Goal: Task Accomplishment & Management: Use online tool/utility

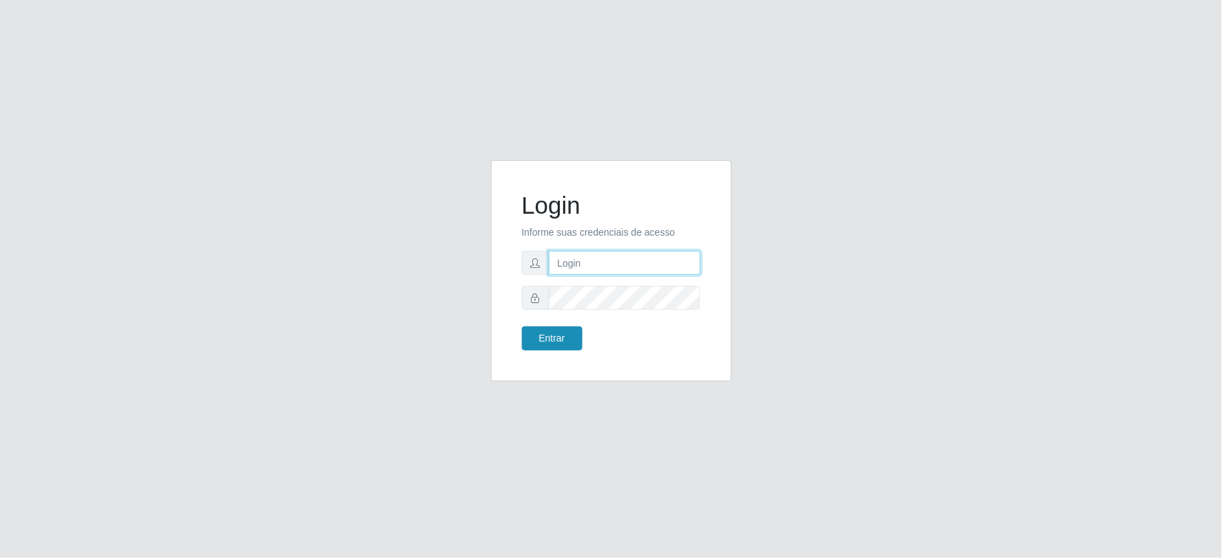
type input "[EMAIL_ADDRESS][DOMAIN_NAME]"
click at [554, 333] on button "Entrar" at bounding box center [552, 339] width 61 height 24
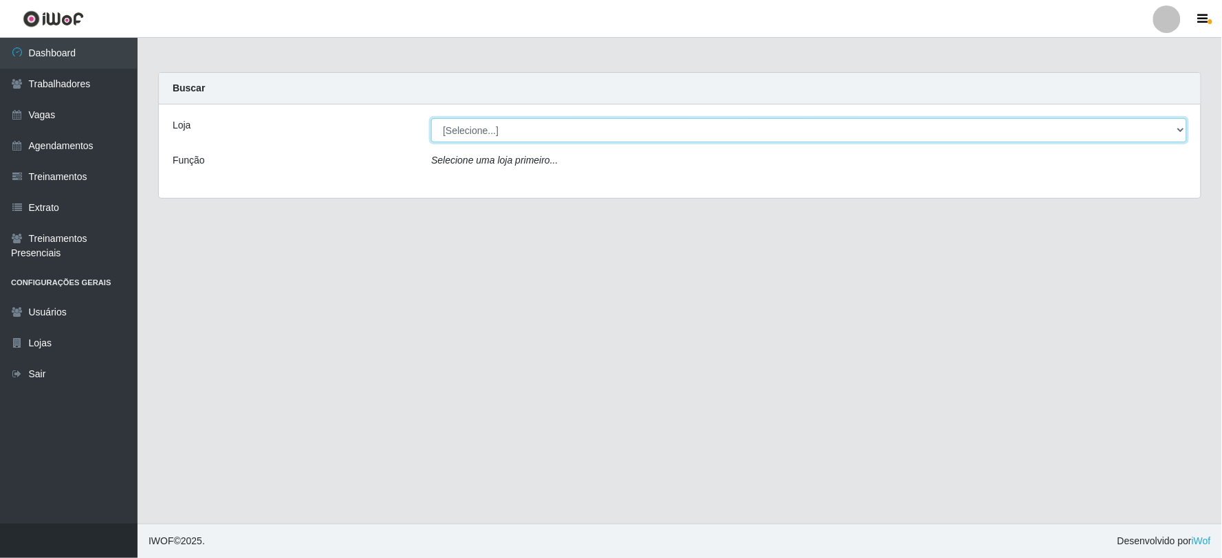
click at [722, 124] on select "[Selecione...] SuperFácil Atacado - Vale do Sol" at bounding box center [809, 130] width 756 height 24
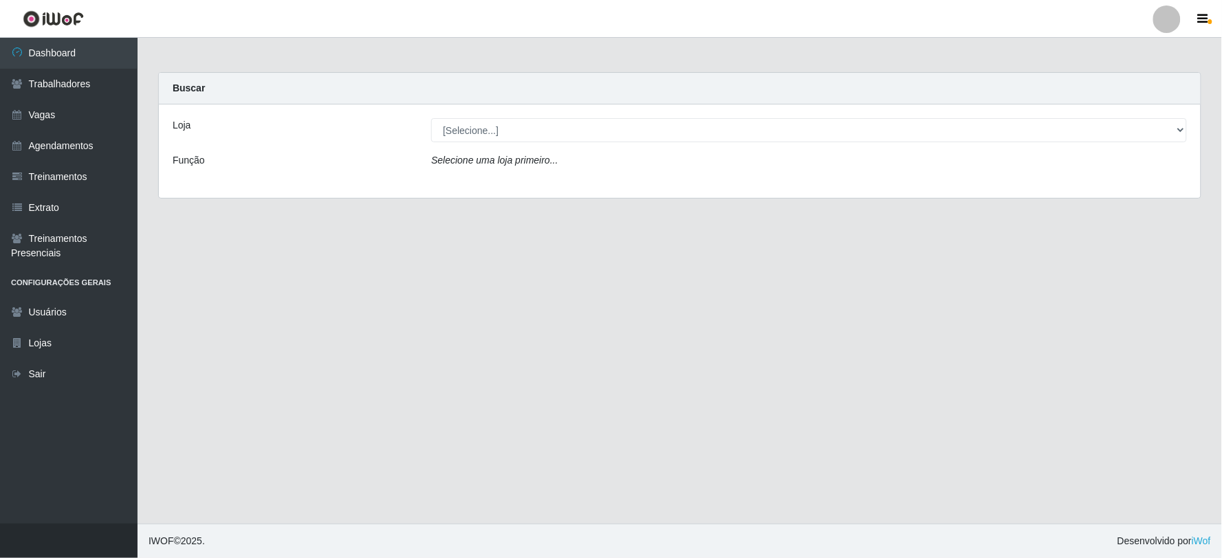
click at [711, 183] on div "Loja [Selecione...] SuperFácil Atacado - Vale do Sol Função Selecione uma loja …" at bounding box center [680, 152] width 1042 height 94
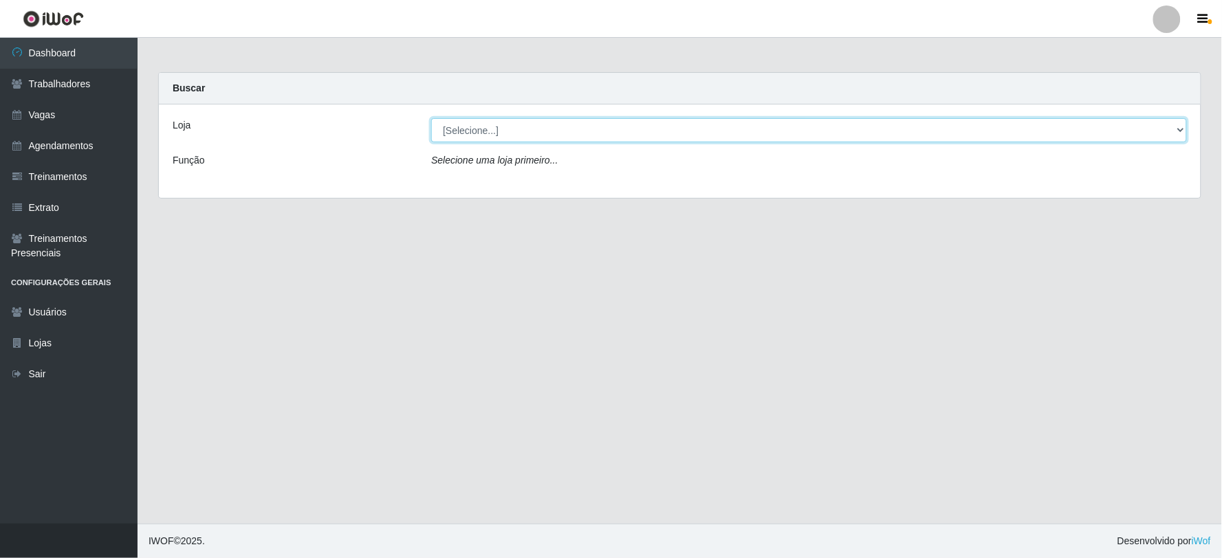
click at [724, 122] on select "[Selecione...] SuperFácil Atacado - Vale do Sol" at bounding box center [809, 130] width 756 height 24
select select "502"
click at [431, 118] on select "[Selecione...] SuperFácil Atacado - Vale do Sol" at bounding box center [809, 130] width 756 height 24
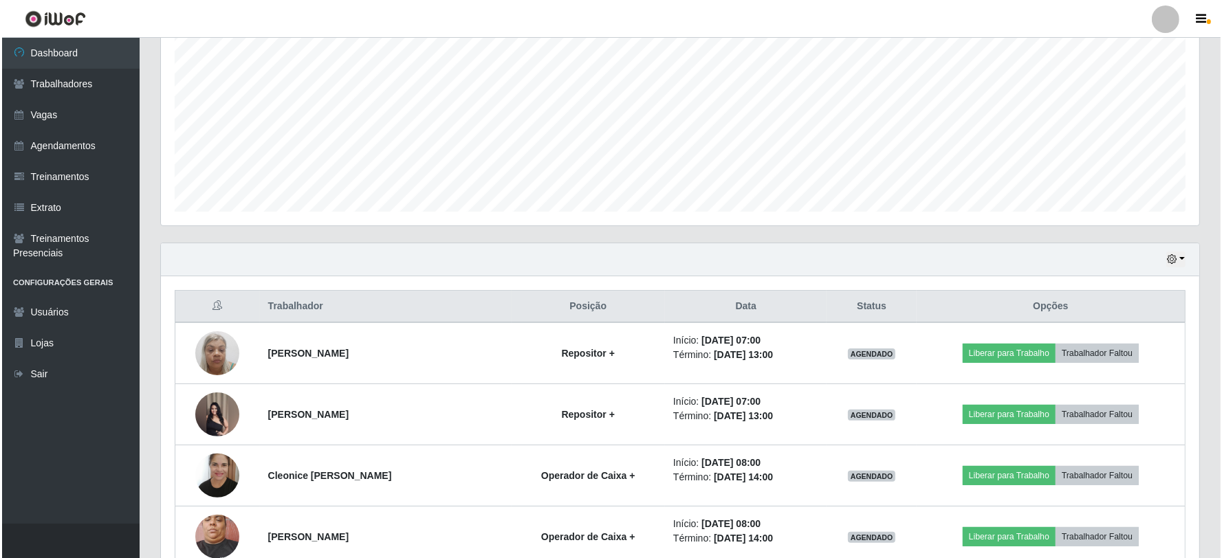
scroll to position [382, 0]
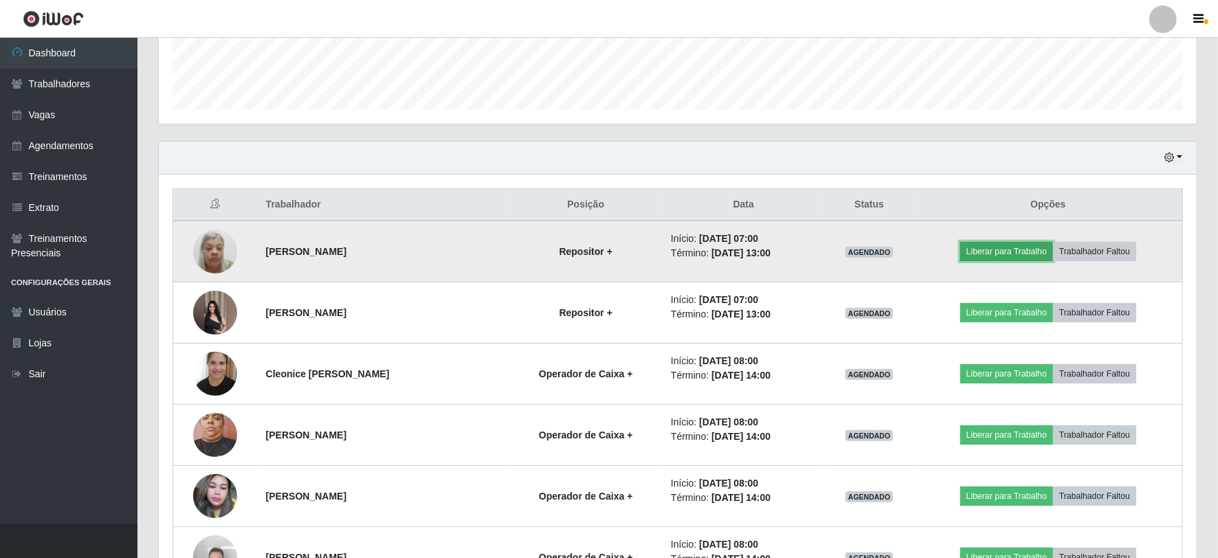
click at [1023, 250] on button "Liberar para Trabalho" at bounding box center [1007, 251] width 93 height 19
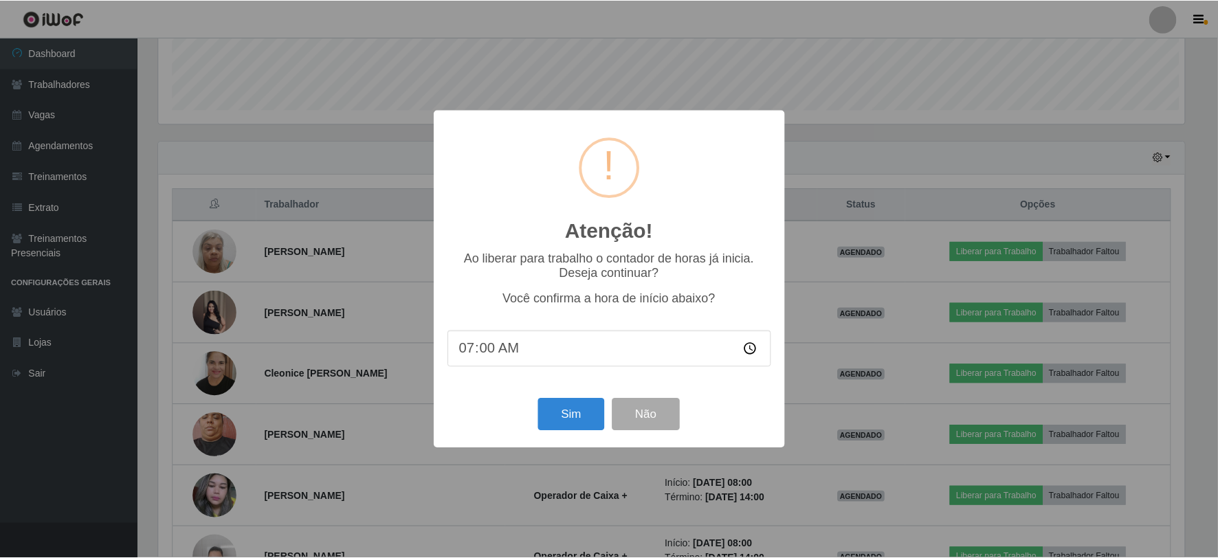
scroll to position [285, 1029]
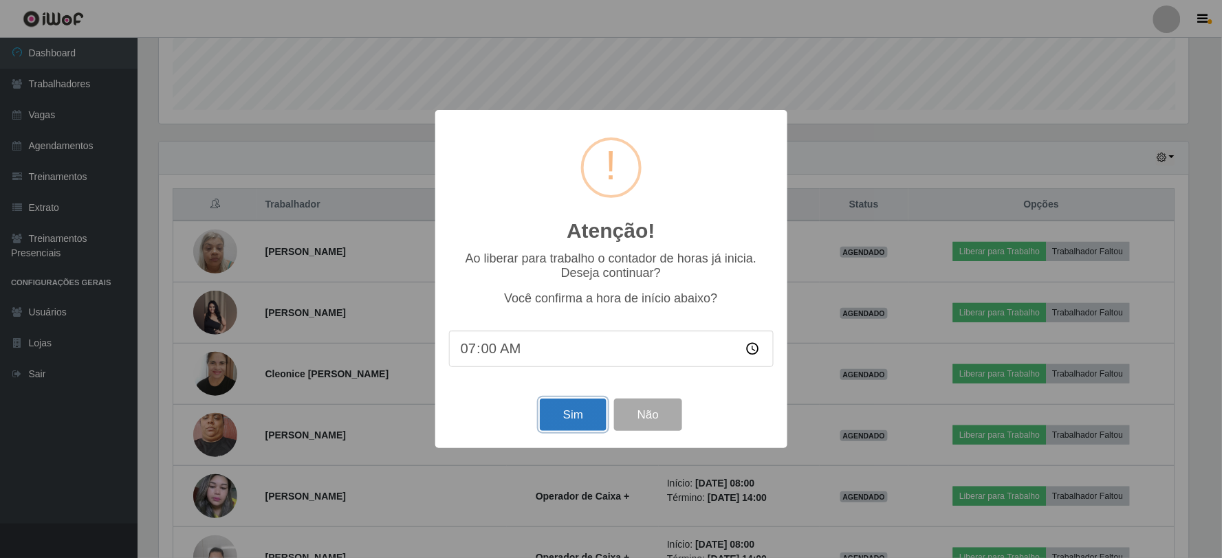
click at [572, 422] on button "Sim" at bounding box center [573, 415] width 67 height 32
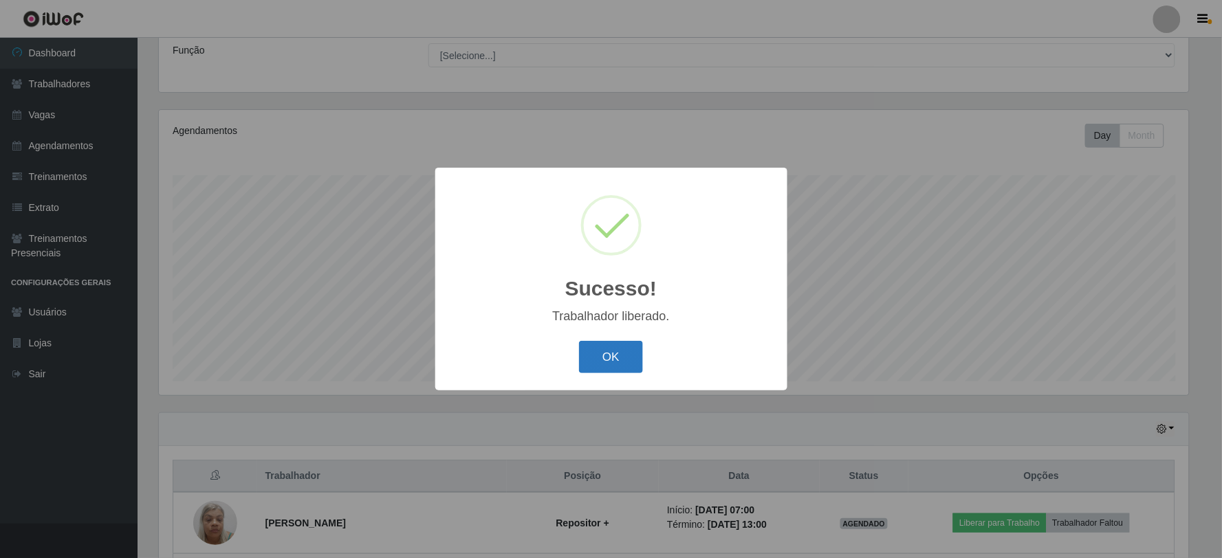
click at [613, 356] on button "OK" at bounding box center [611, 357] width 64 height 32
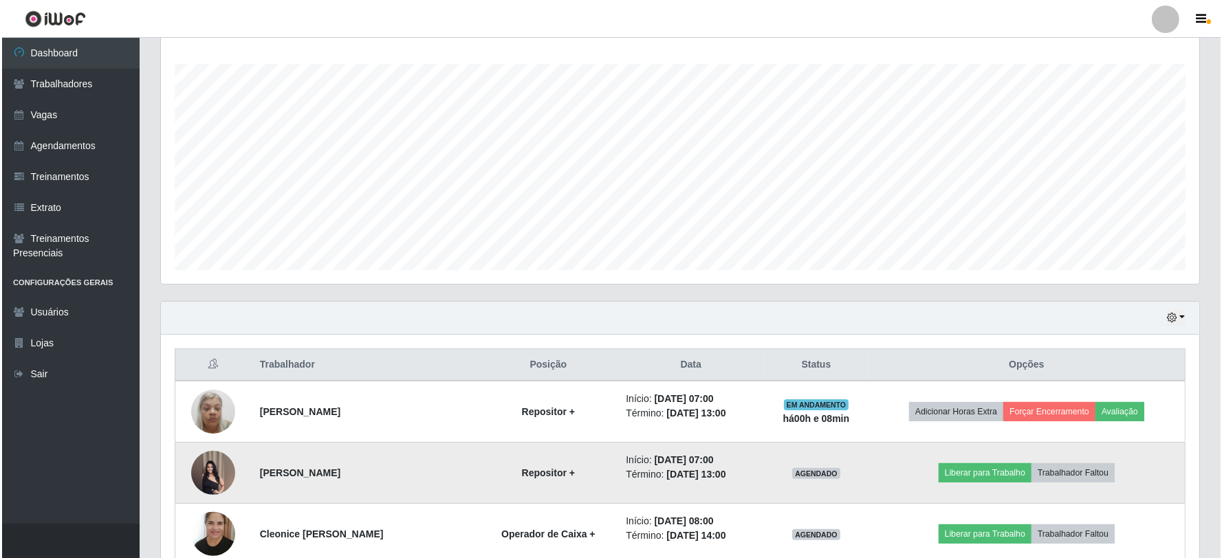
scroll to position [492, 0]
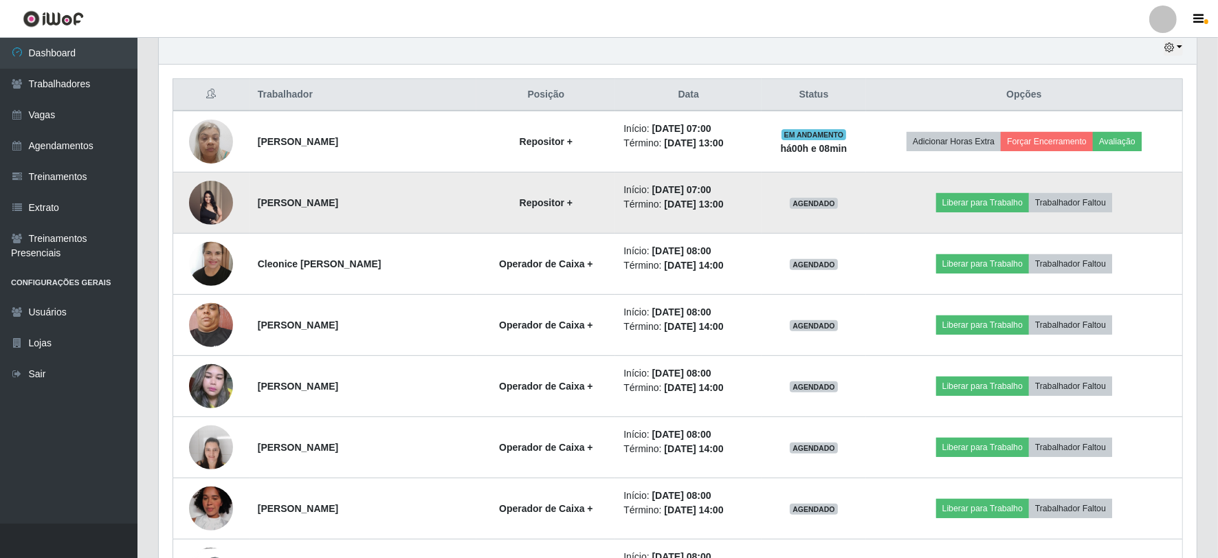
click at [202, 193] on img at bounding box center [211, 203] width 44 height 44
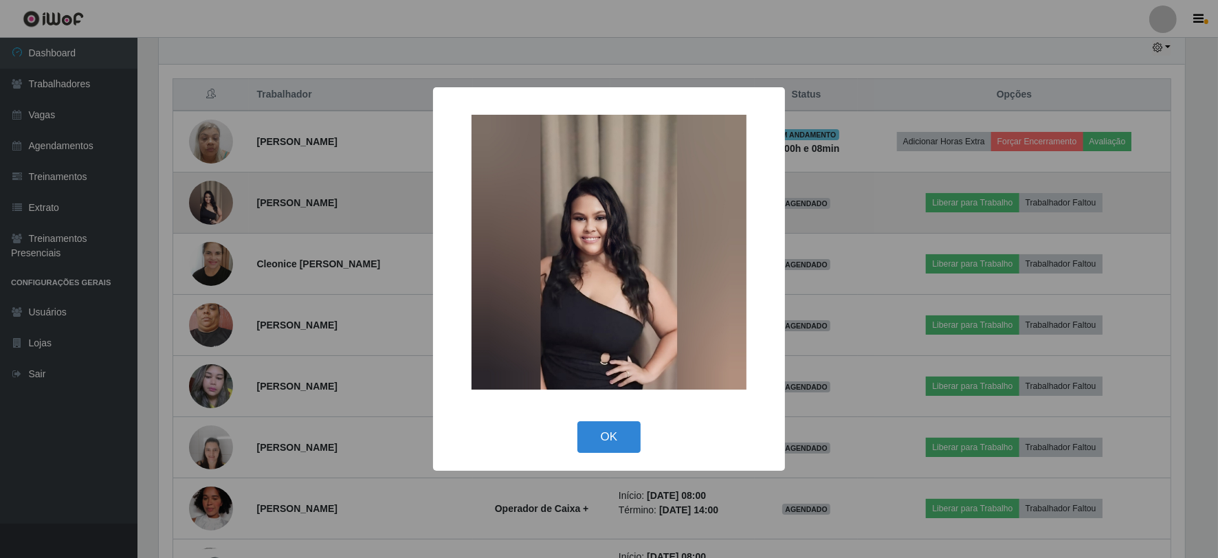
scroll to position [285, 1029]
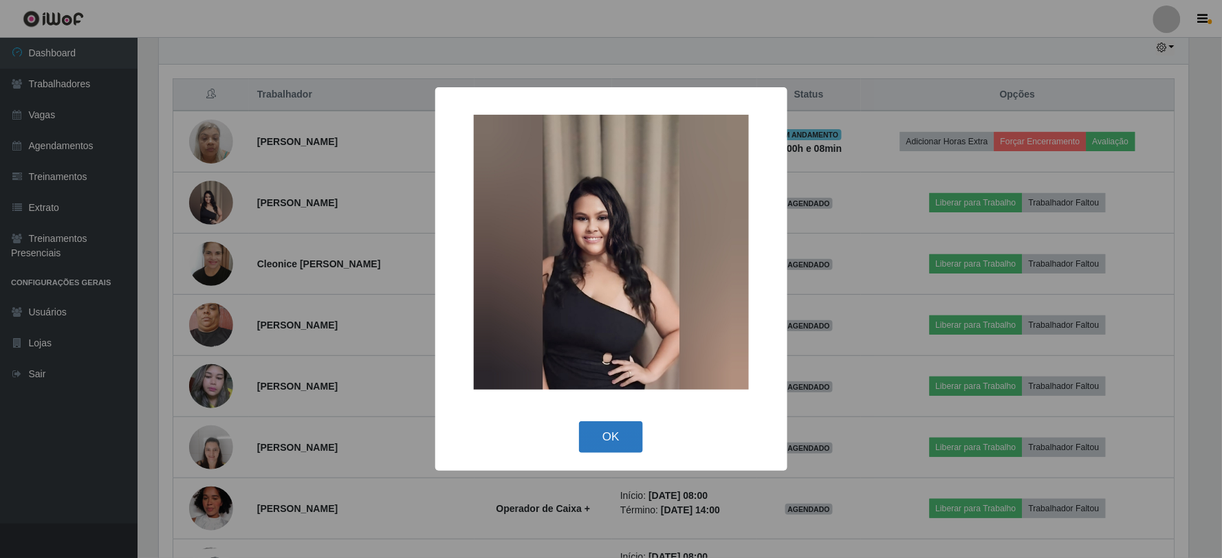
click at [635, 431] on button "OK" at bounding box center [611, 438] width 64 height 32
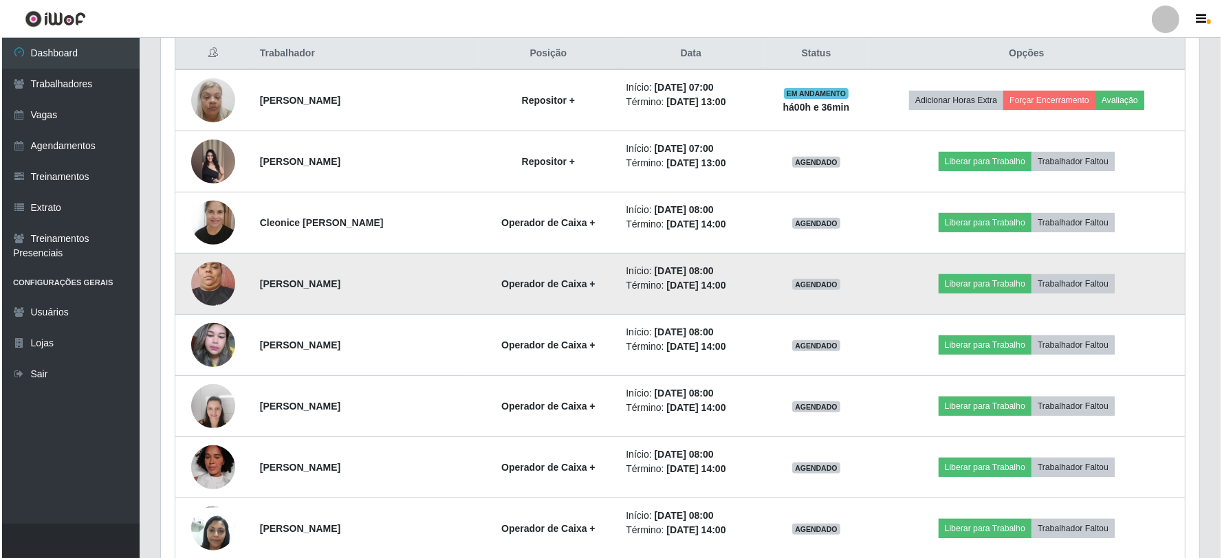
scroll to position [534, 0]
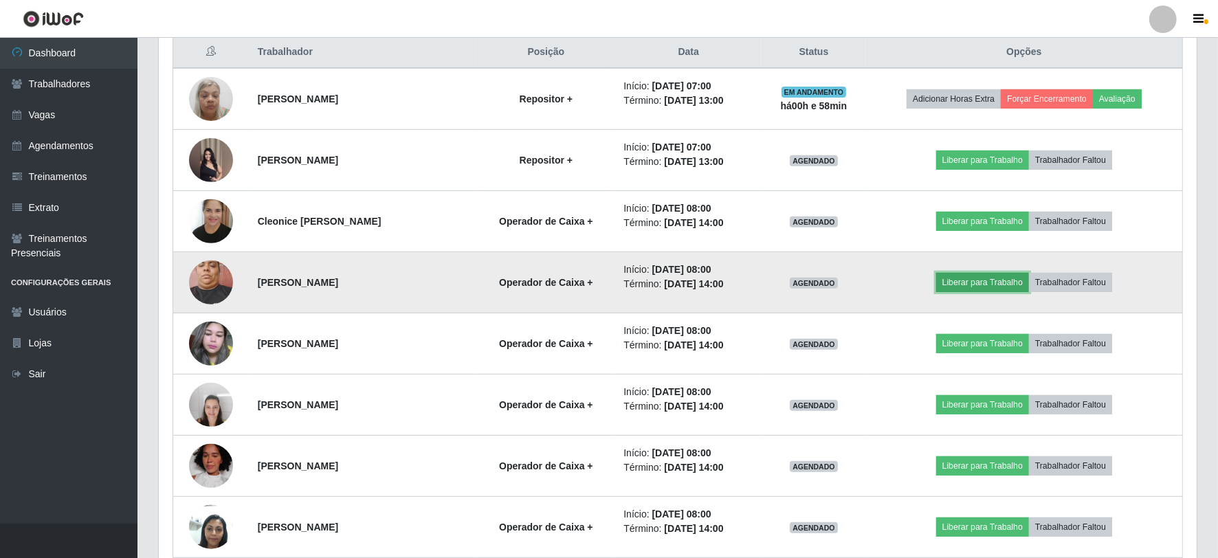
click at [979, 283] on button "Liberar para Trabalho" at bounding box center [983, 282] width 93 height 19
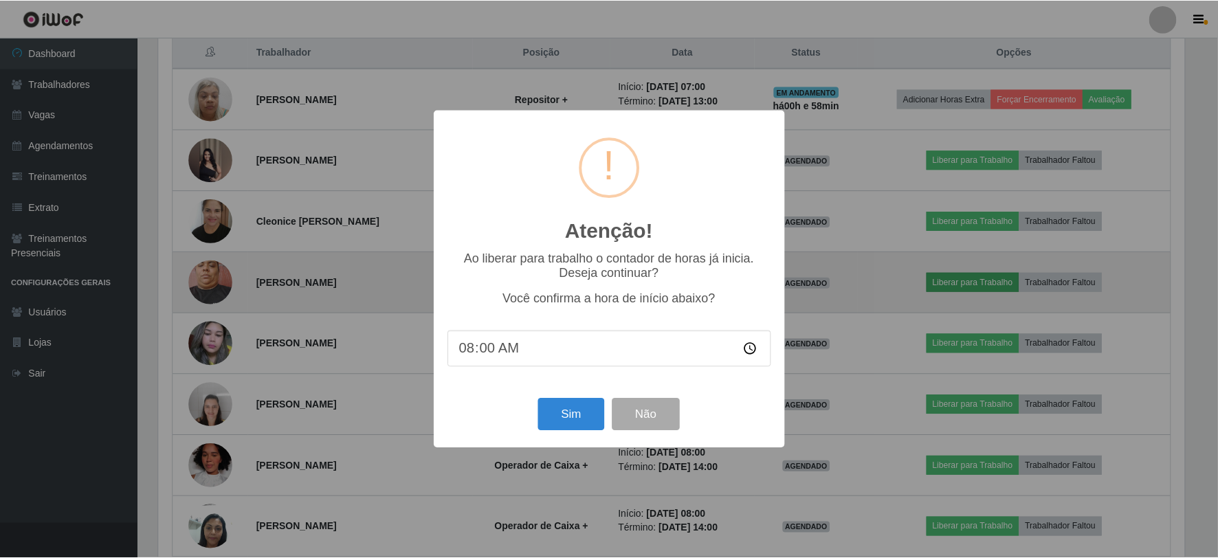
scroll to position [285, 1029]
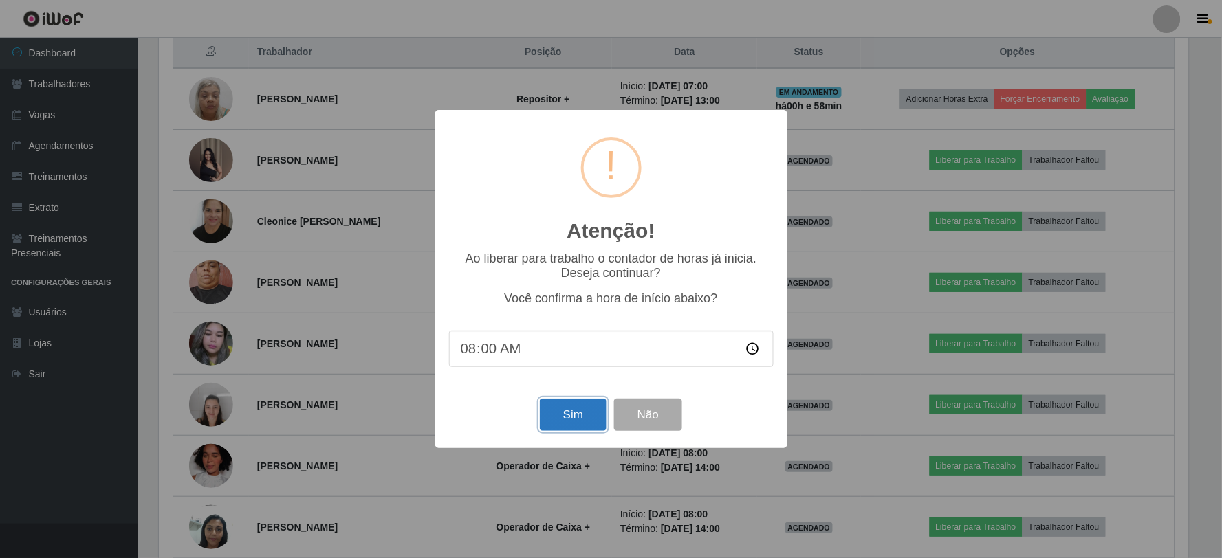
click at [567, 422] on button "Sim" at bounding box center [573, 415] width 67 height 32
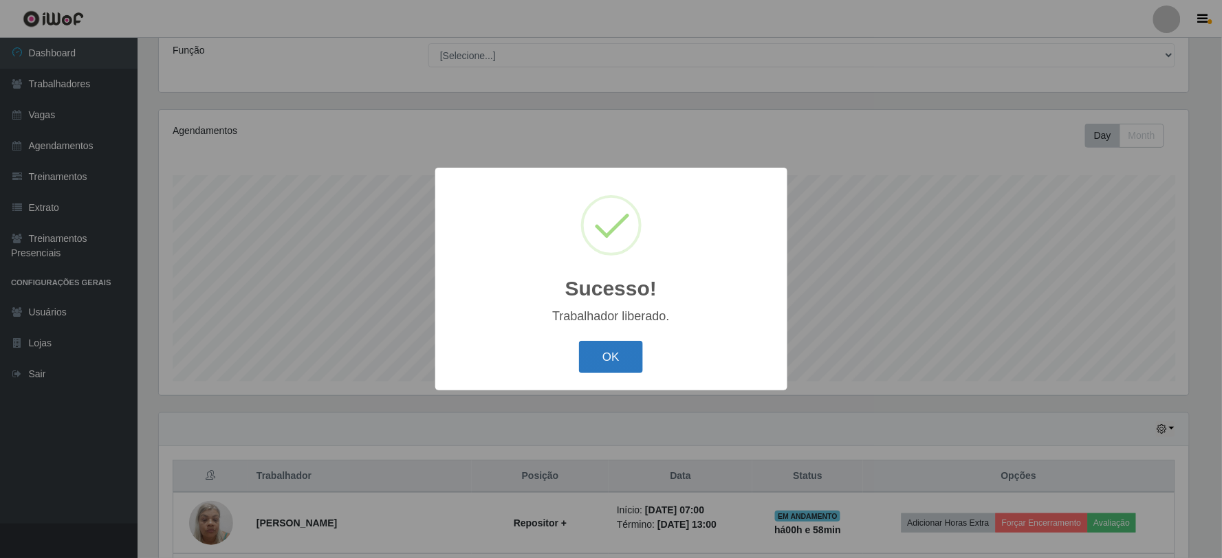
click at [612, 359] on button "OK" at bounding box center [611, 357] width 64 height 32
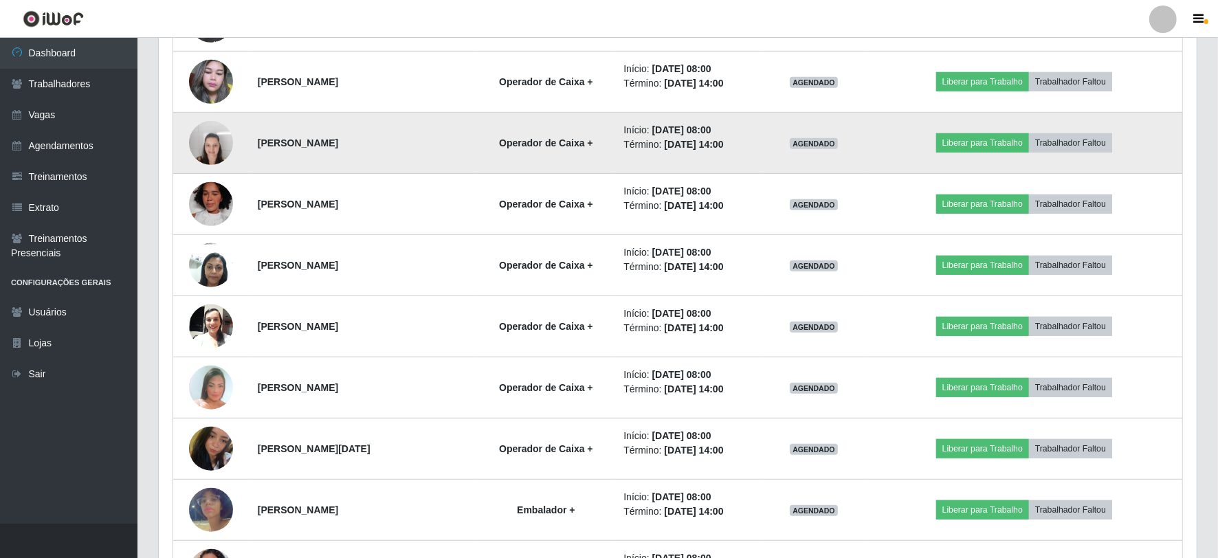
scroll to position [798, 0]
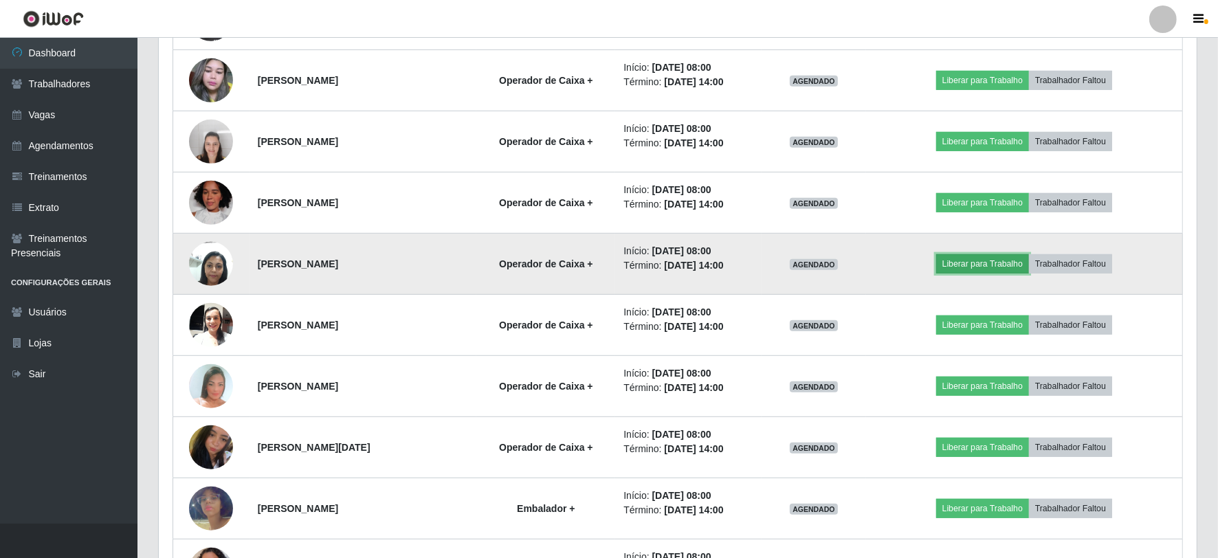
click at [1000, 269] on button "Liberar para Trabalho" at bounding box center [983, 263] width 93 height 19
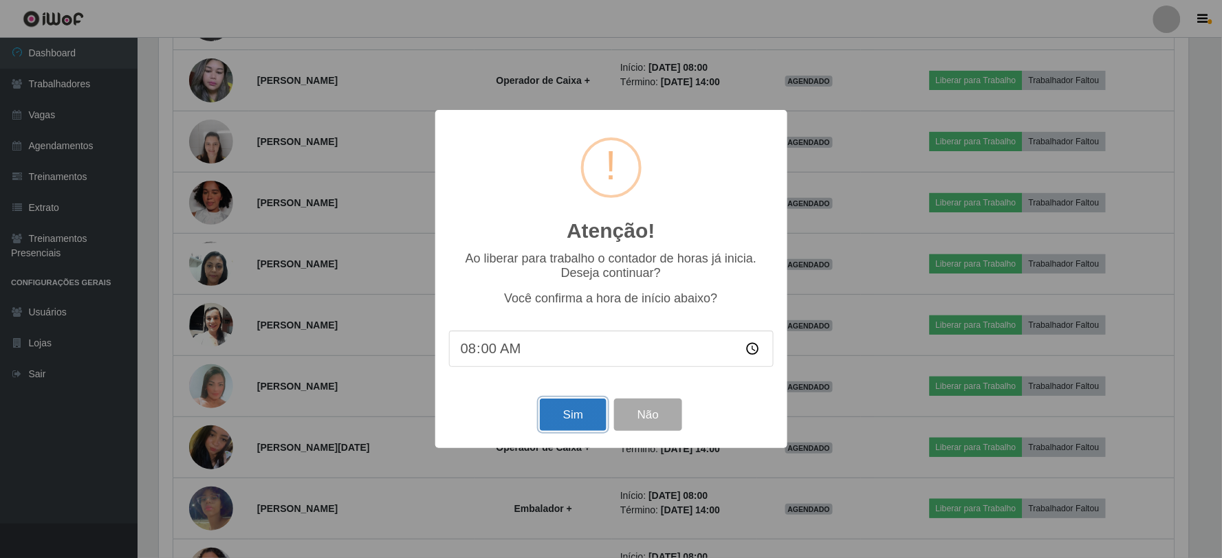
click at [565, 411] on button "Sim" at bounding box center [573, 415] width 67 height 32
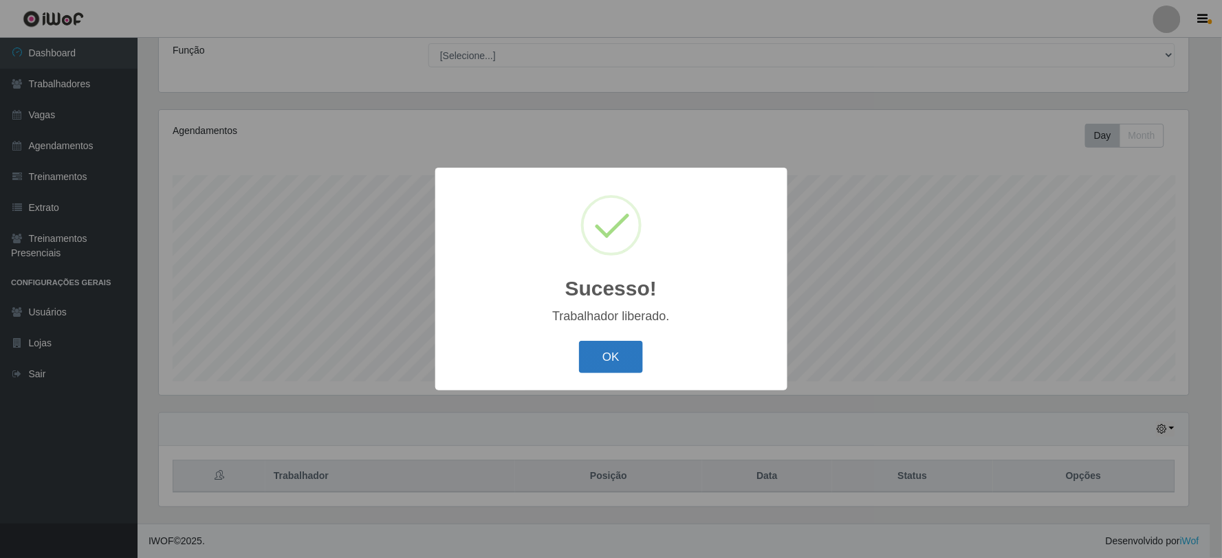
click at [603, 358] on button "OK" at bounding box center [611, 357] width 64 height 32
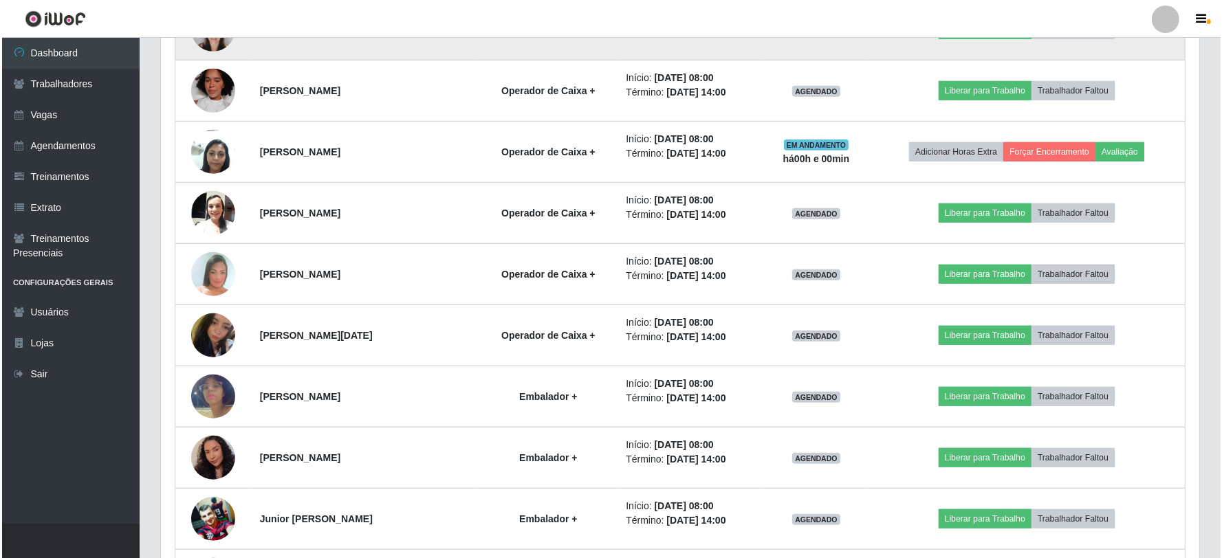
scroll to position [1027, 0]
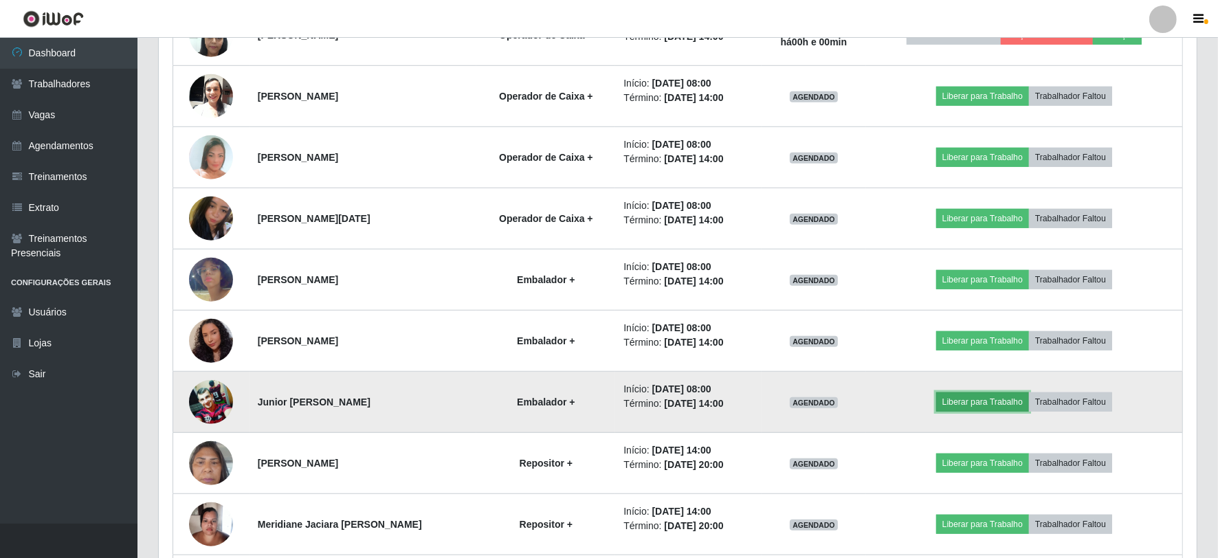
click at [1000, 402] on button "Liberar para Trabalho" at bounding box center [983, 402] width 93 height 19
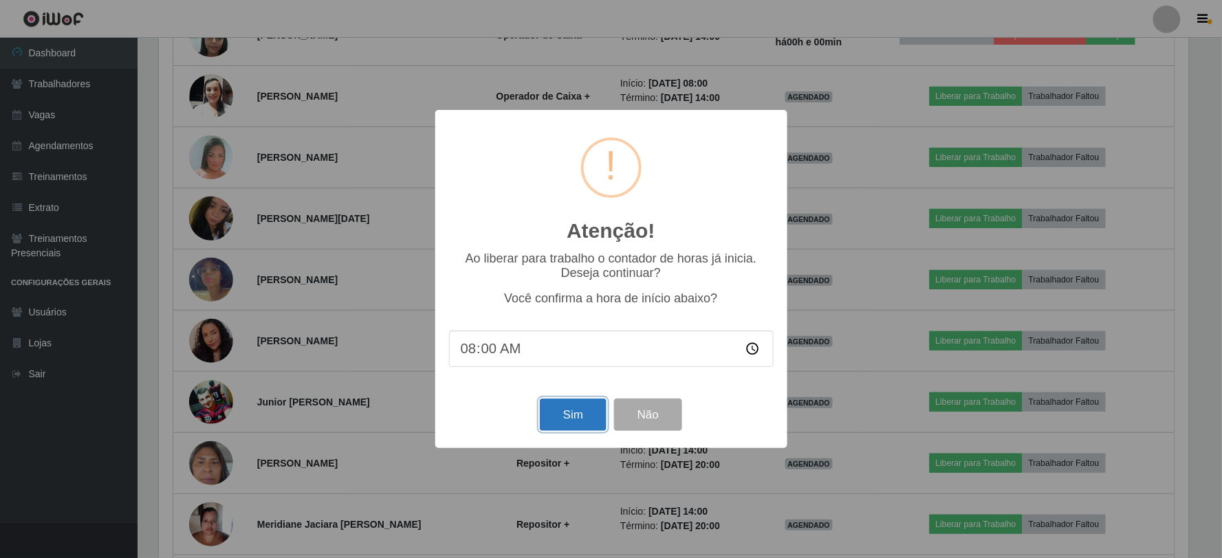
click at [567, 424] on button "Sim" at bounding box center [573, 415] width 67 height 32
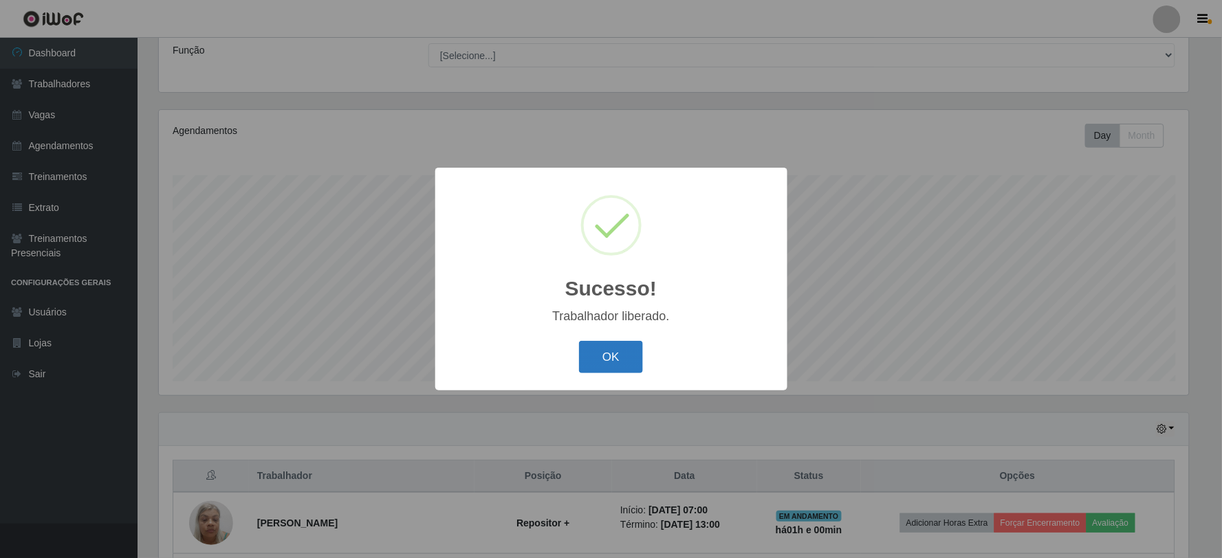
click at [613, 353] on button "OK" at bounding box center [611, 357] width 64 height 32
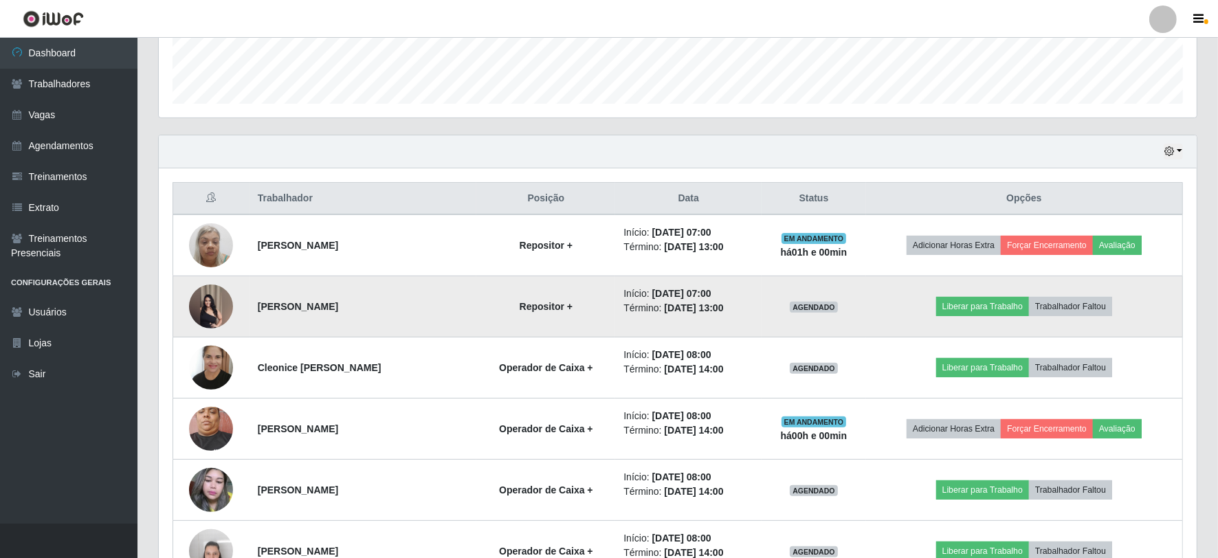
scroll to position [415, 0]
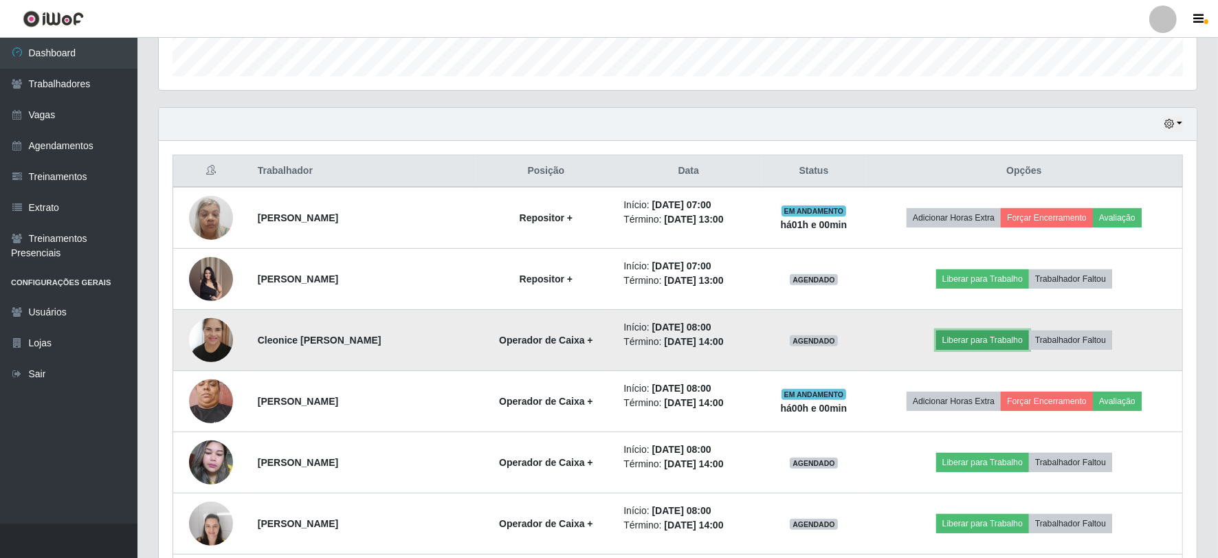
click at [984, 333] on button "Liberar para Trabalho" at bounding box center [983, 340] width 93 height 19
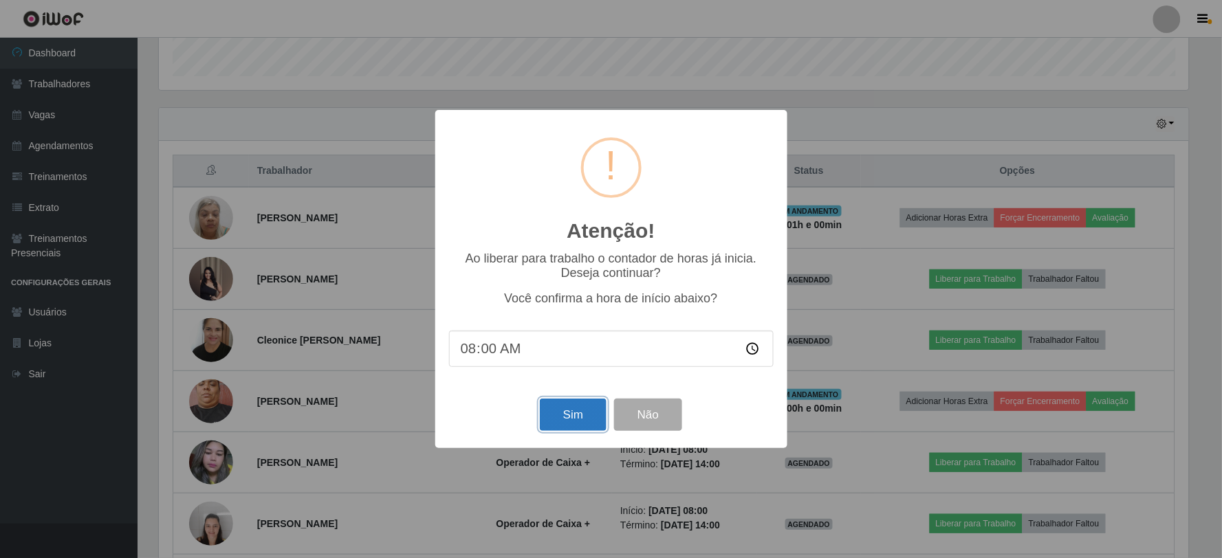
click at [565, 406] on button "Sim" at bounding box center [573, 415] width 67 height 32
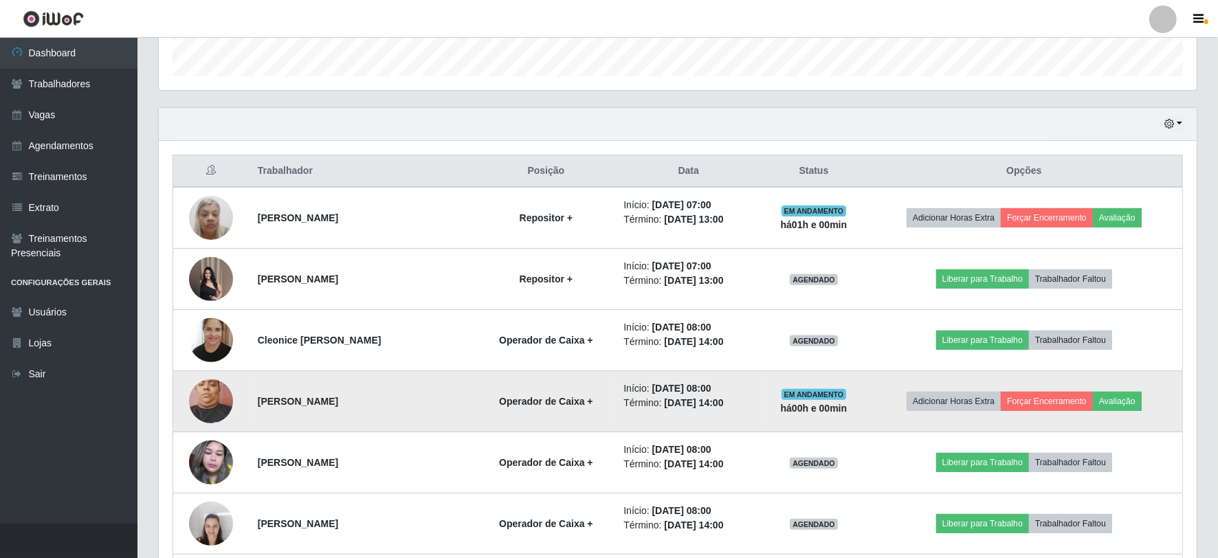
scroll to position [0, 0]
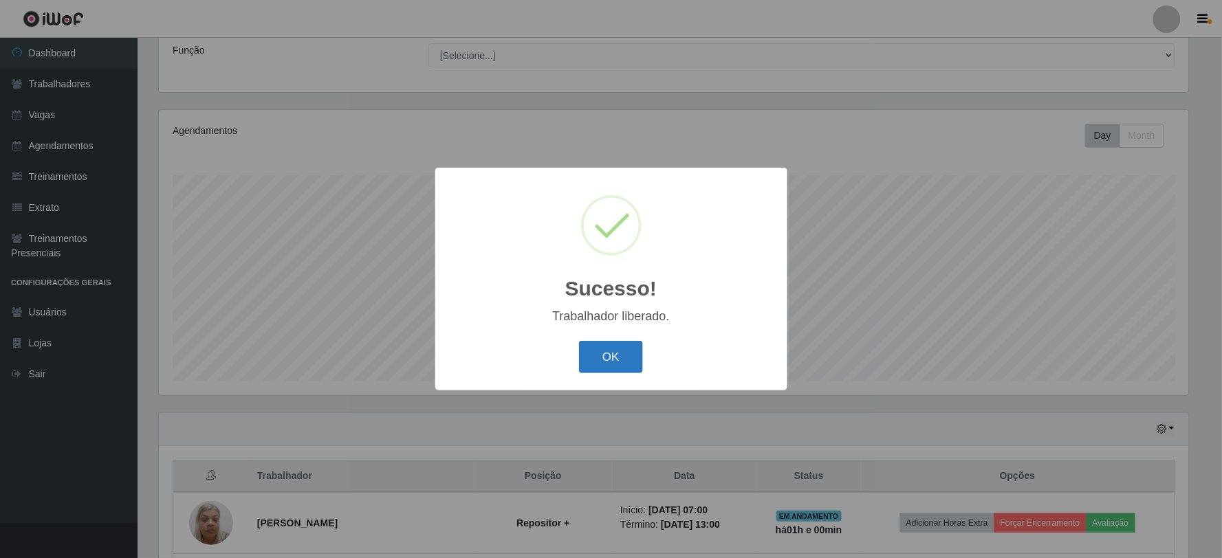
click at [611, 353] on button "OK" at bounding box center [611, 357] width 64 height 32
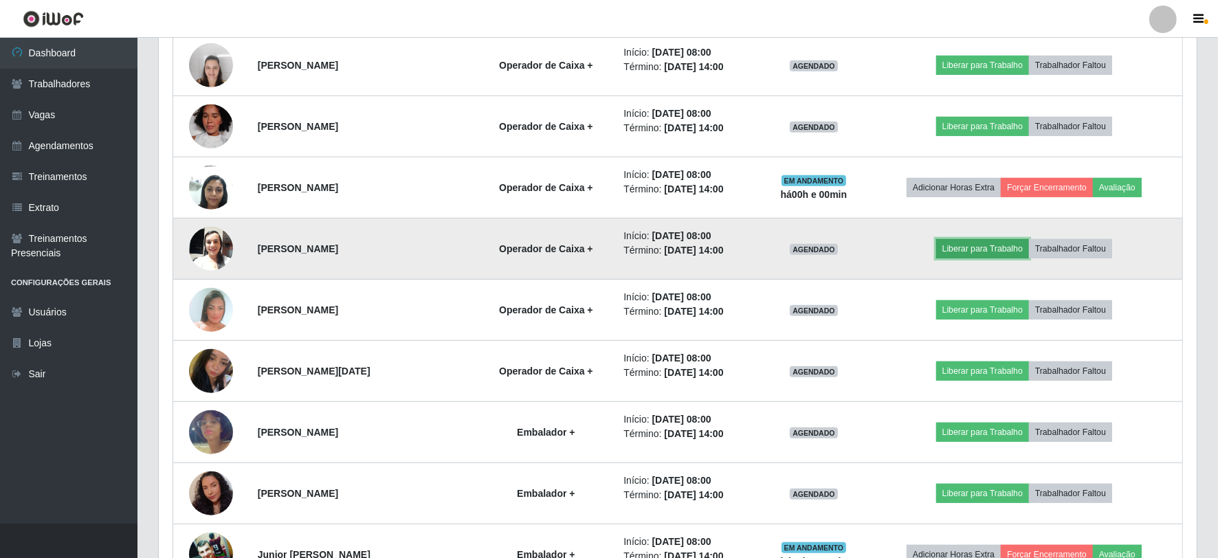
click at [981, 244] on button "Liberar para Trabalho" at bounding box center [983, 248] width 93 height 19
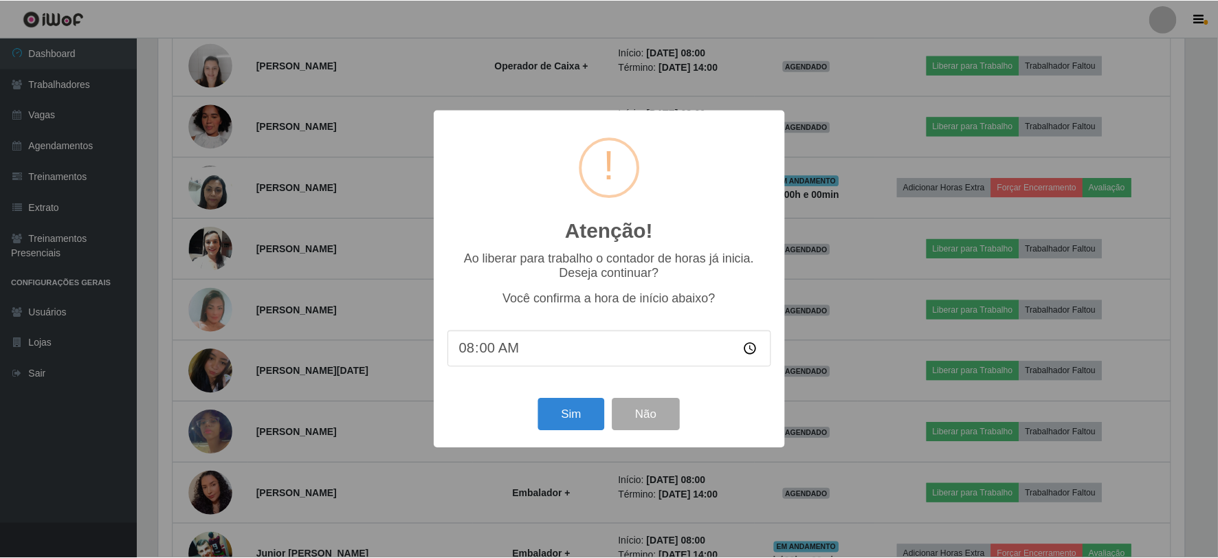
scroll to position [285, 1029]
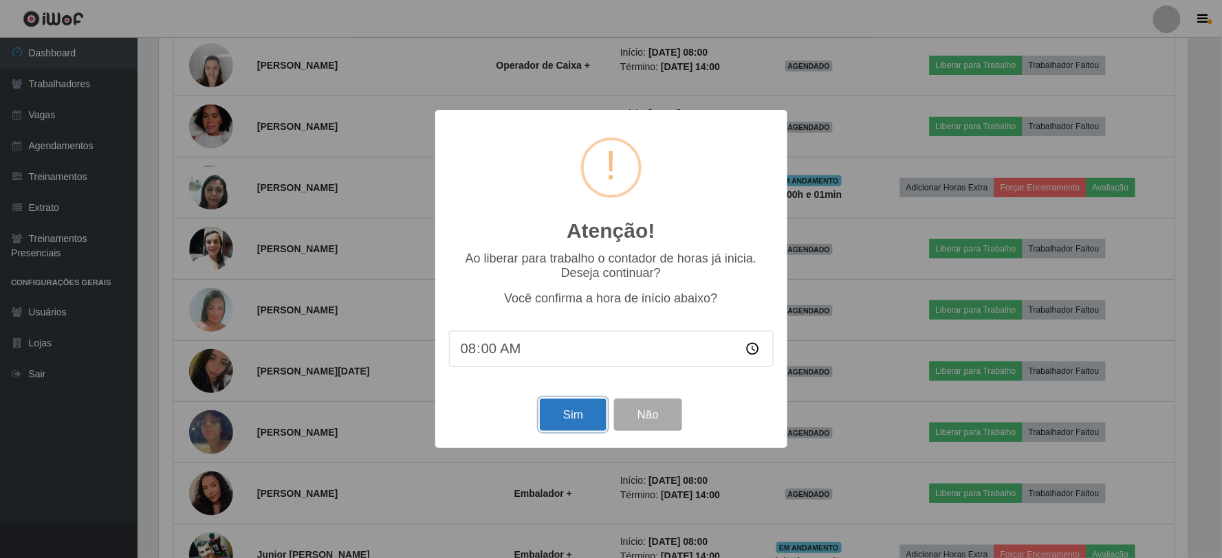
click at [580, 410] on button "Sim" at bounding box center [573, 415] width 67 height 32
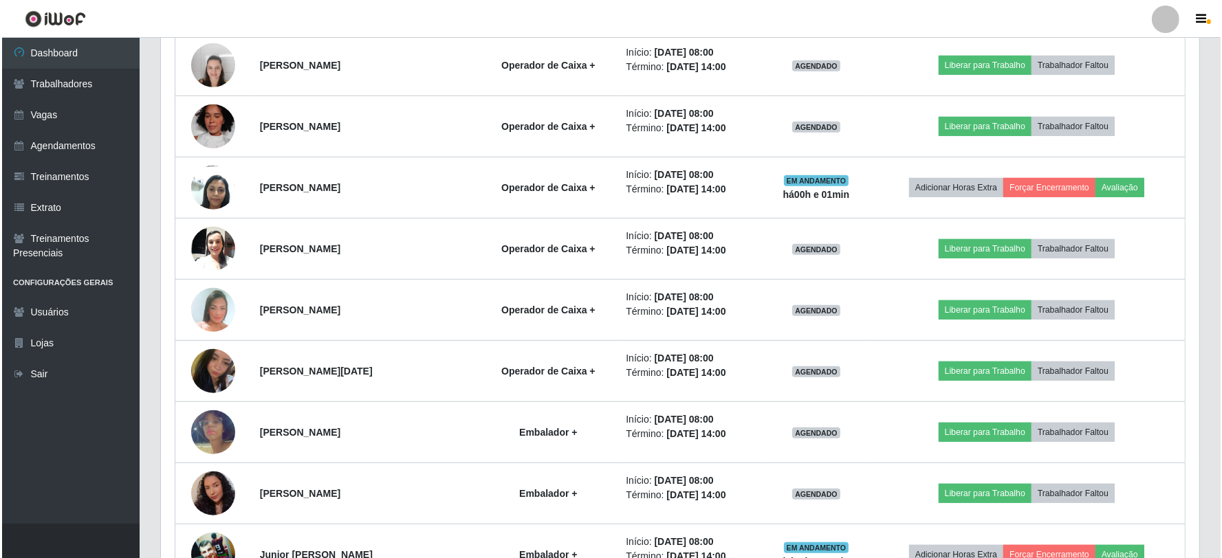
scroll to position [687327, 686583]
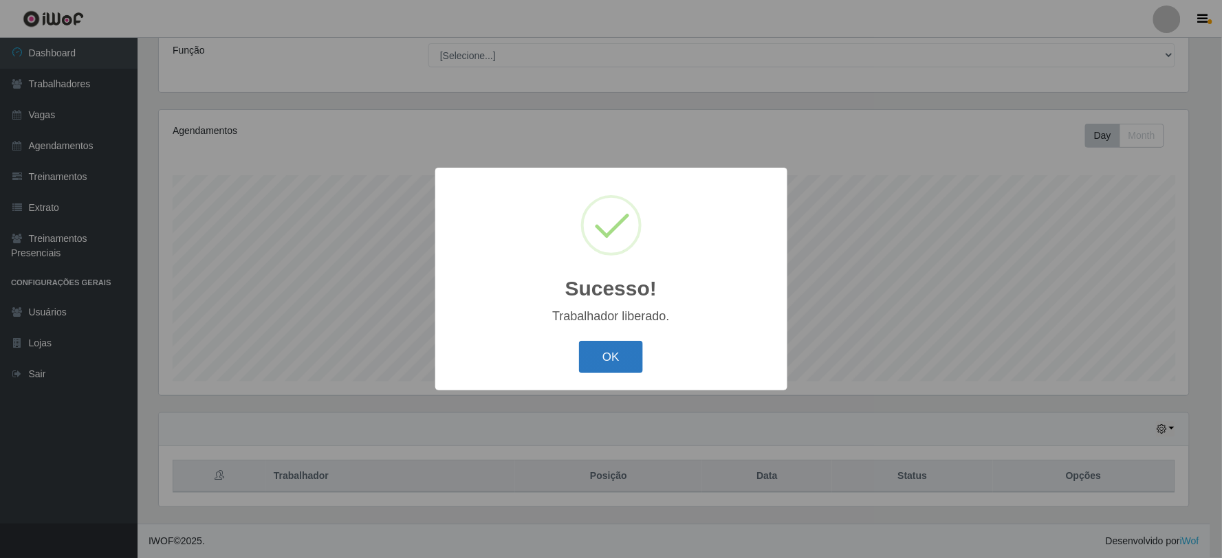
click at [620, 358] on button "OK" at bounding box center [611, 357] width 64 height 32
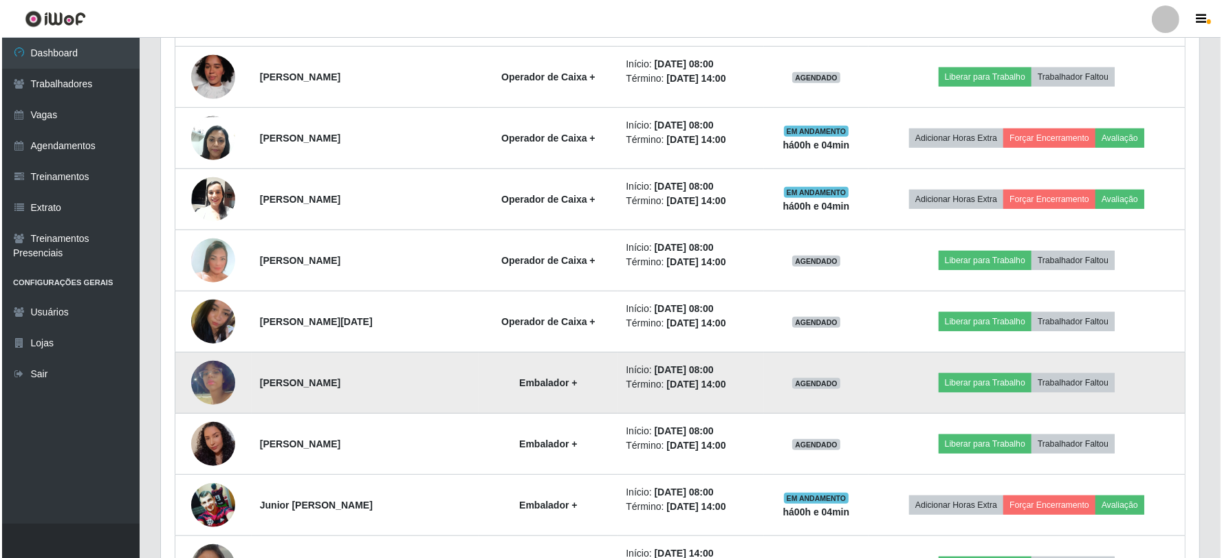
scroll to position [950, 0]
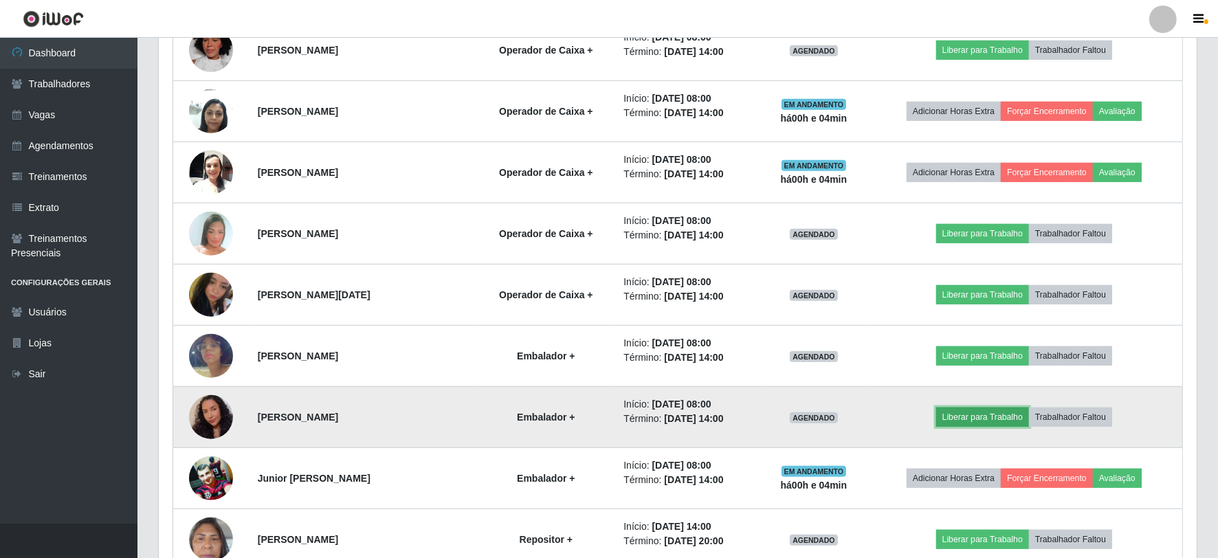
click at [995, 424] on button "Liberar para Trabalho" at bounding box center [983, 417] width 93 height 19
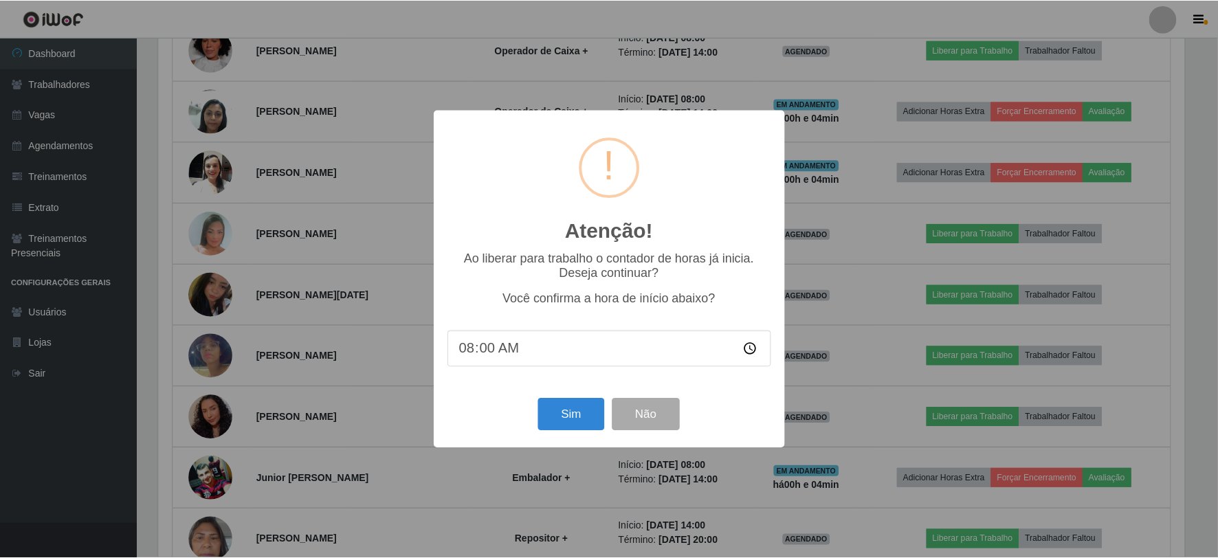
scroll to position [285, 1029]
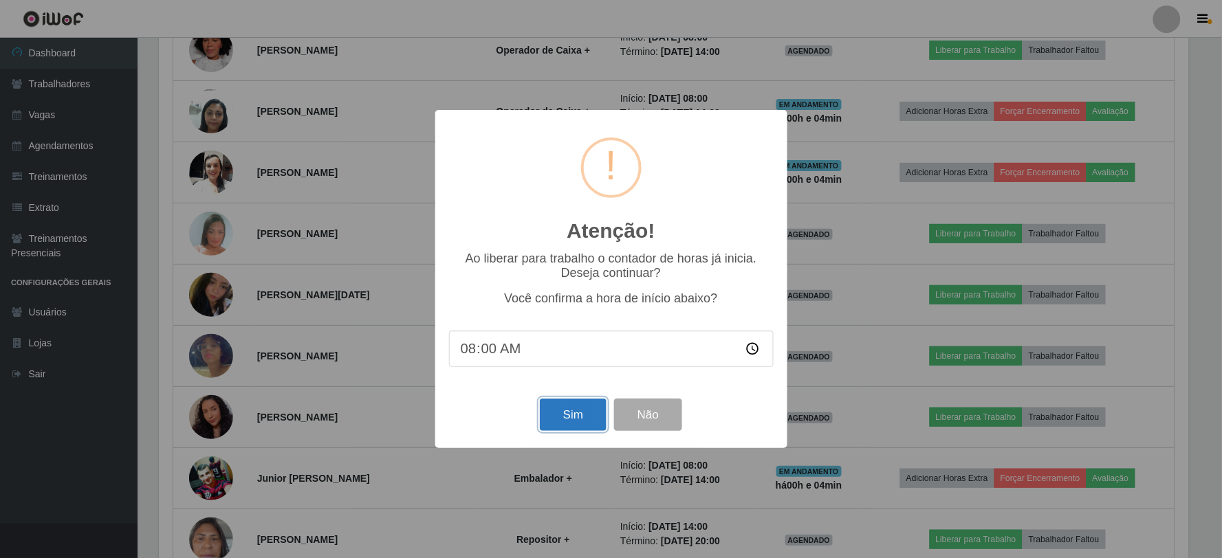
click at [576, 420] on button "Sim" at bounding box center [573, 415] width 67 height 32
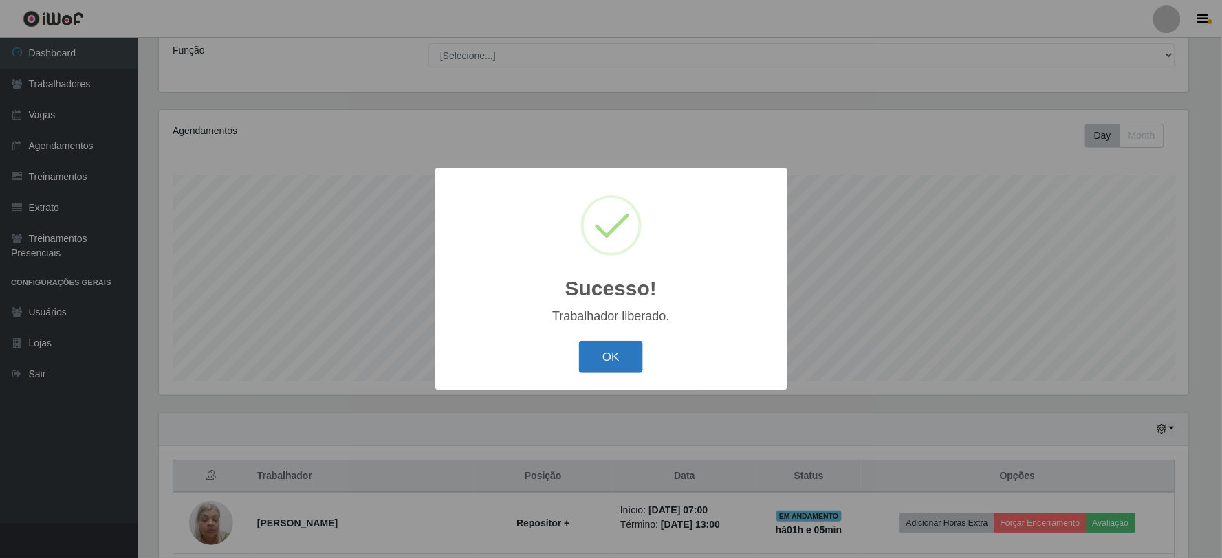
click at [600, 351] on button "OK" at bounding box center [611, 357] width 64 height 32
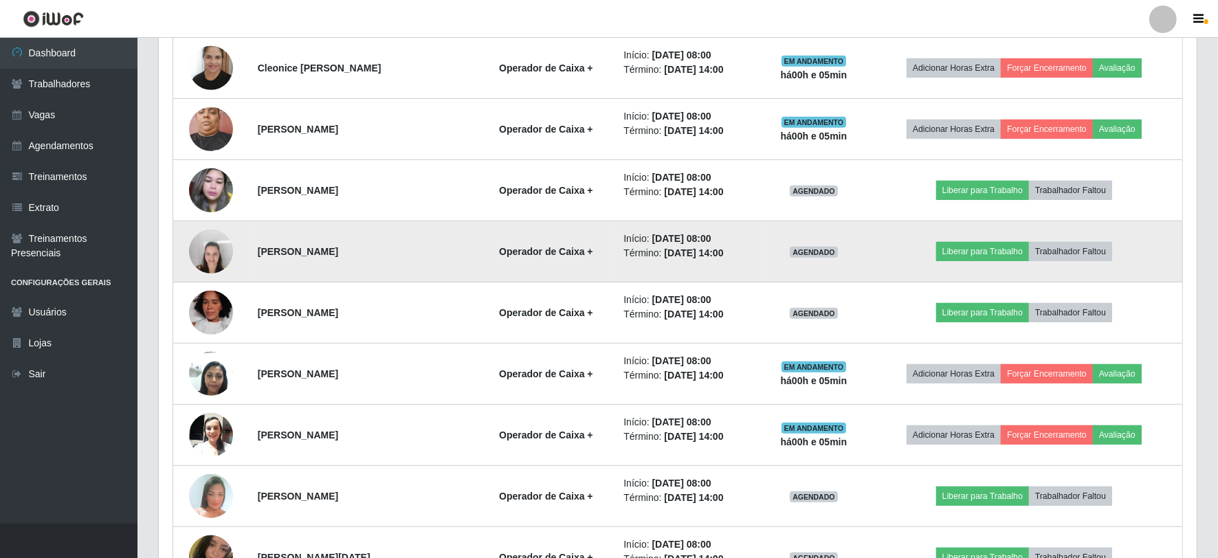
scroll to position [721, 0]
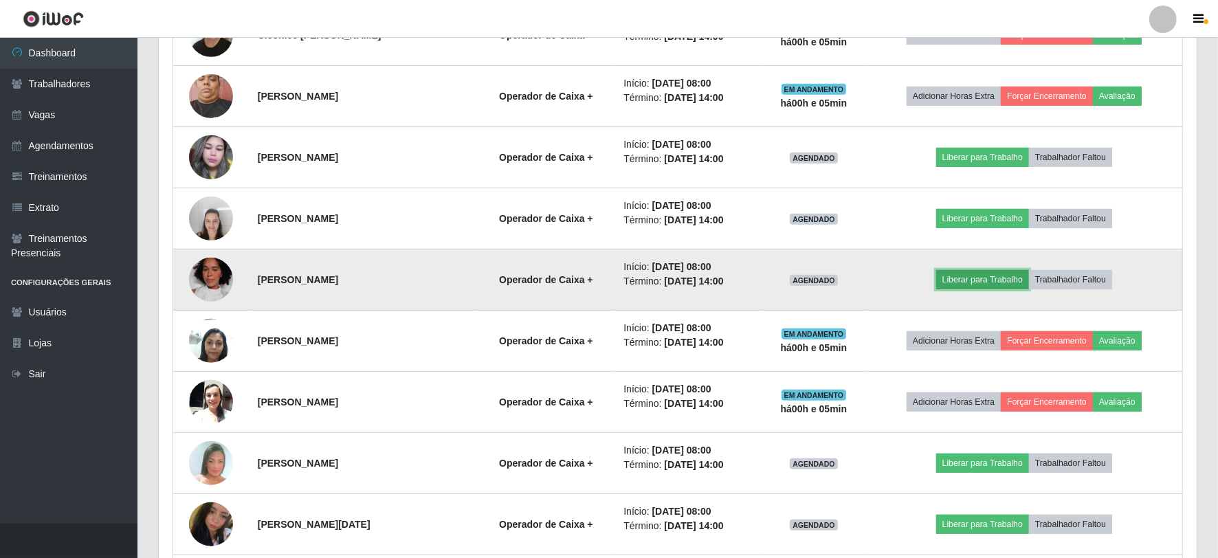
click at [982, 278] on button "Liberar para Trabalho" at bounding box center [983, 279] width 93 height 19
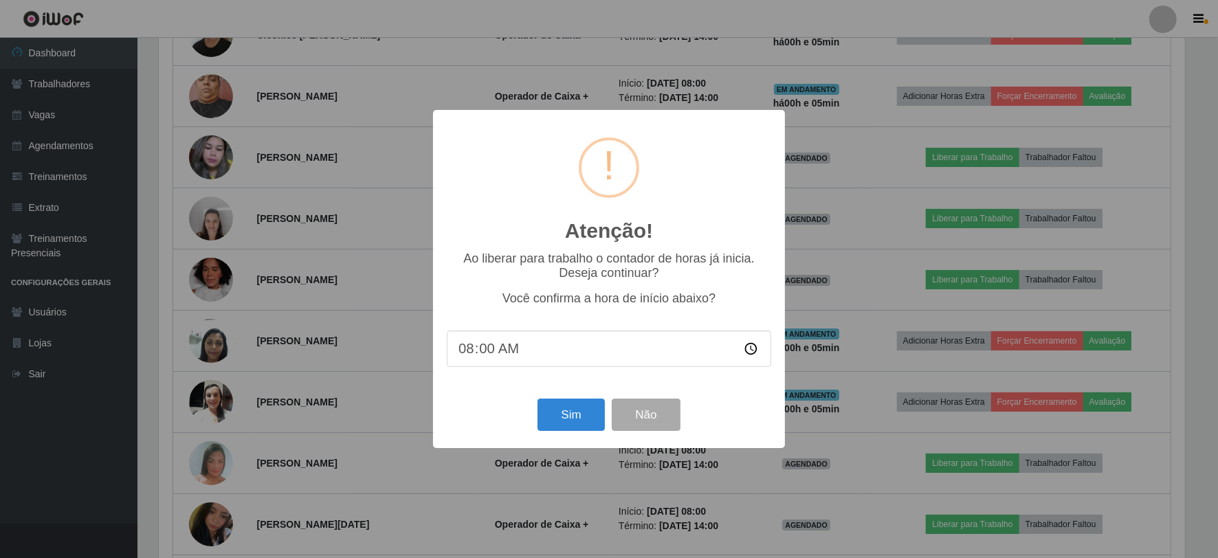
scroll to position [285, 1029]
click at [559, 404] on button "Sim" at bounding box center [573, 415] width 67 height 32
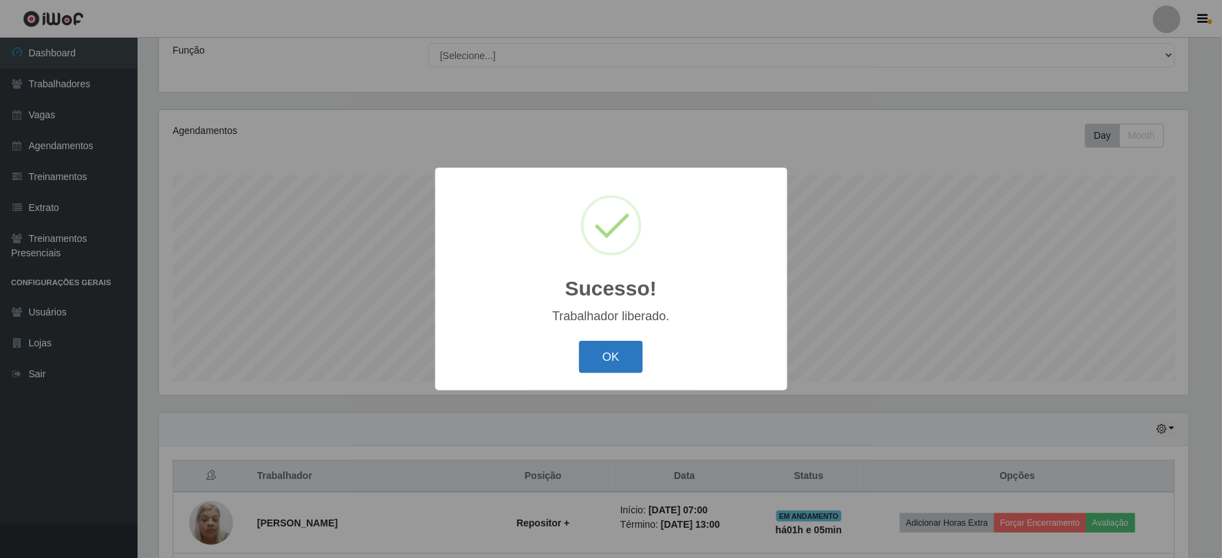
click at [601, 351] on button "OK" at bounding box center [611, 357] width 64 height 32
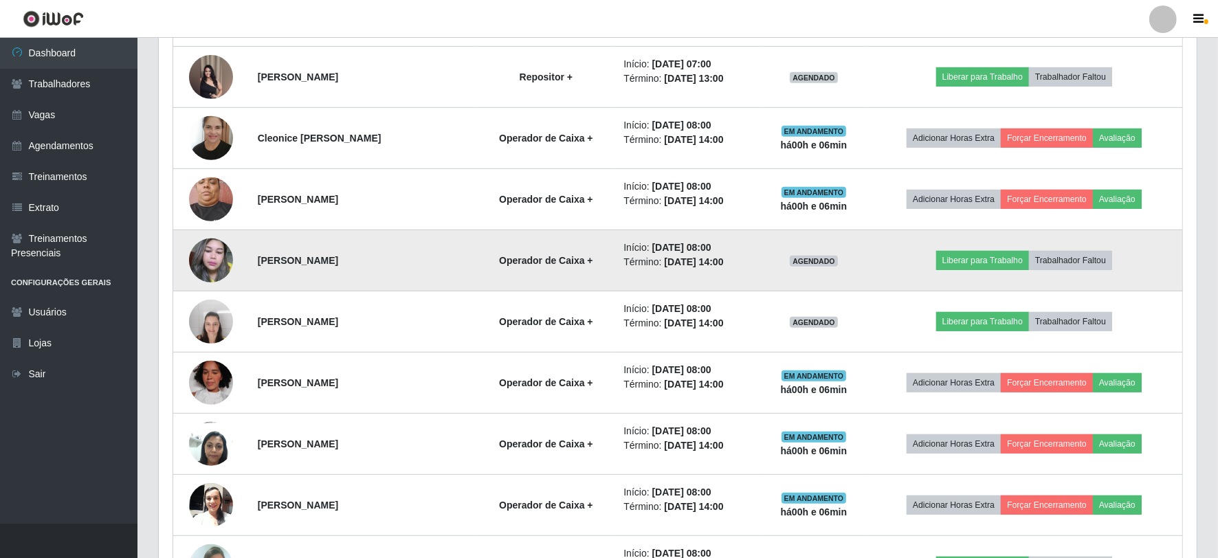
scroll to position [568, 0]
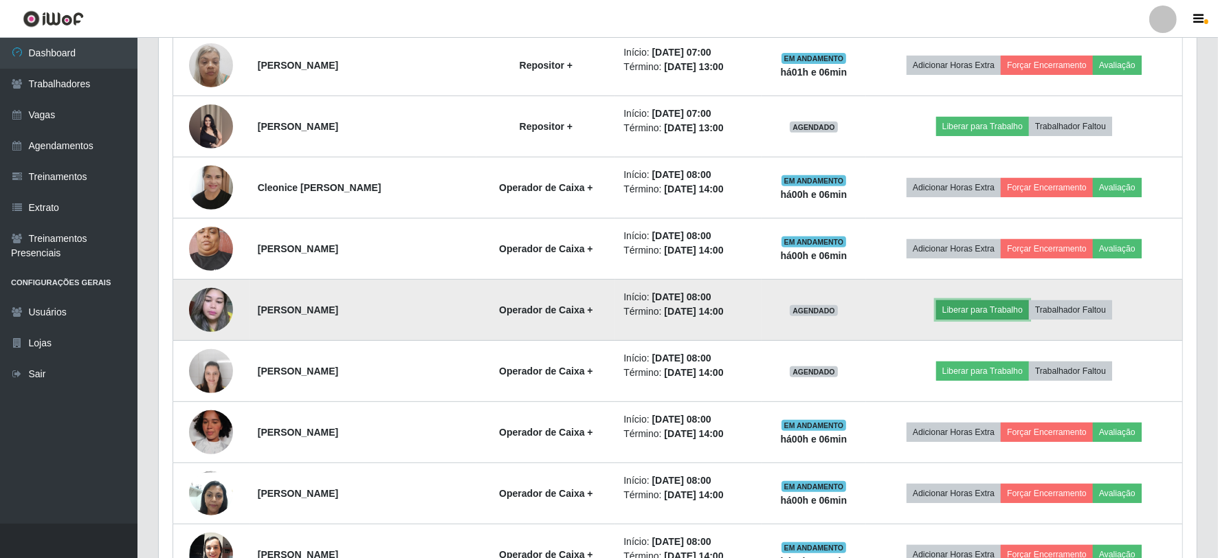
click at [988, 309] on button "Liberar para Trabalho" at bounding box center [983, 309] width 93 height 19
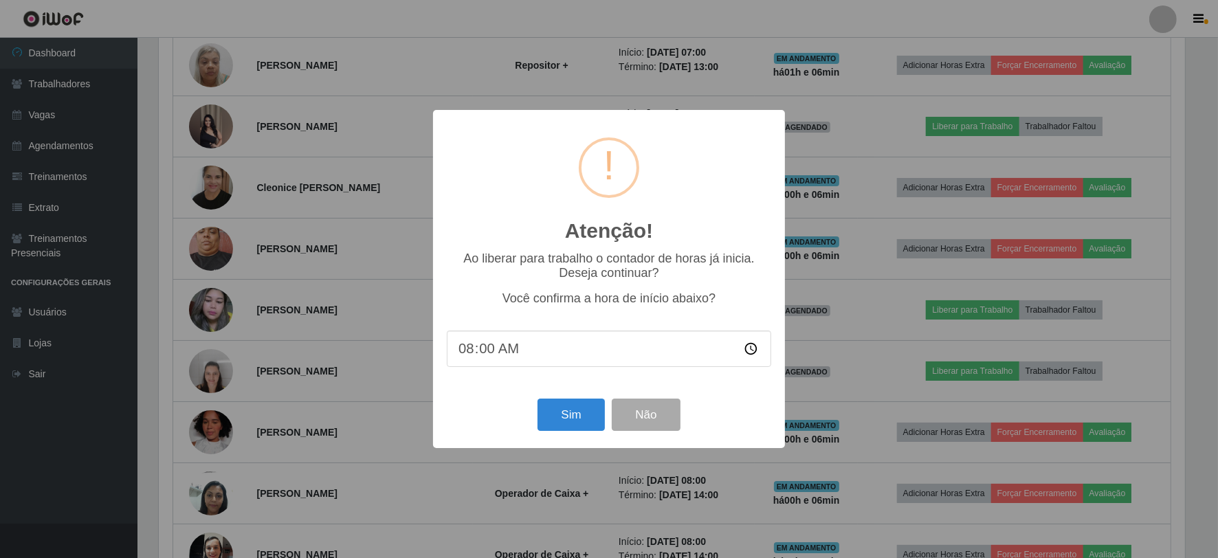
scroll to position [285, 1029]
click at [562, 422] on button "Sim" at bounding box center [573, 415] width 67 height 32
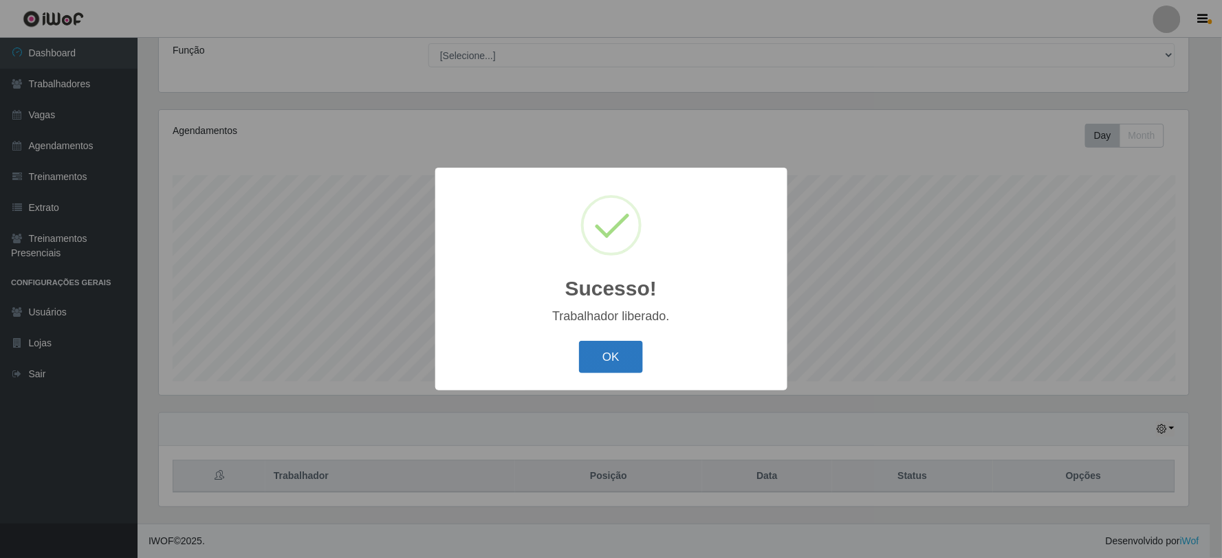
click at [614, 358] on button "OK" at bounding box center [611, 357] width 64 height 32
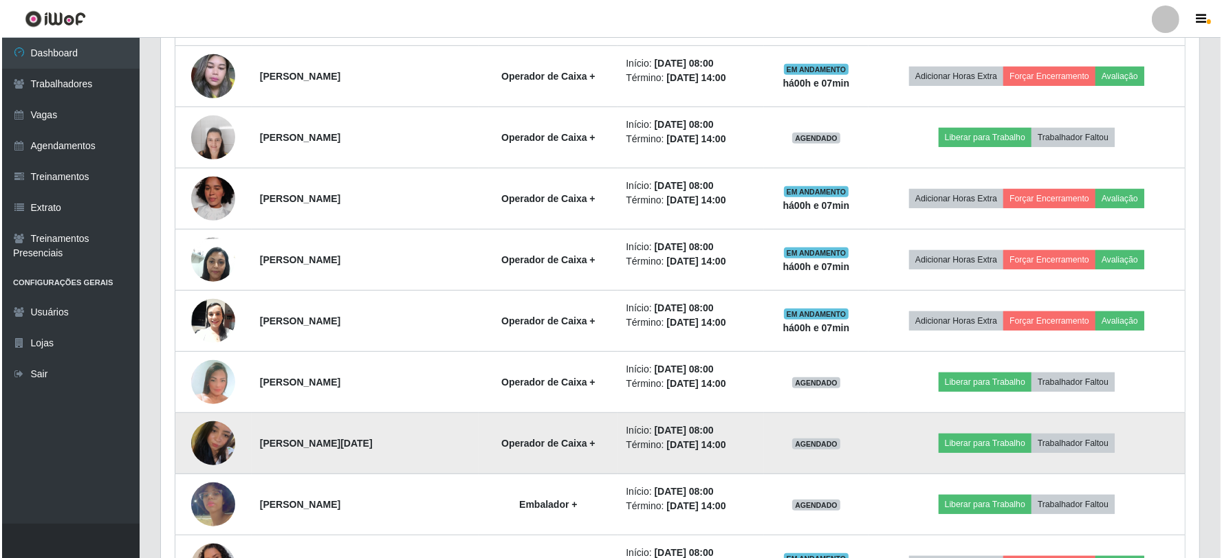
scroll to position [874, 0]
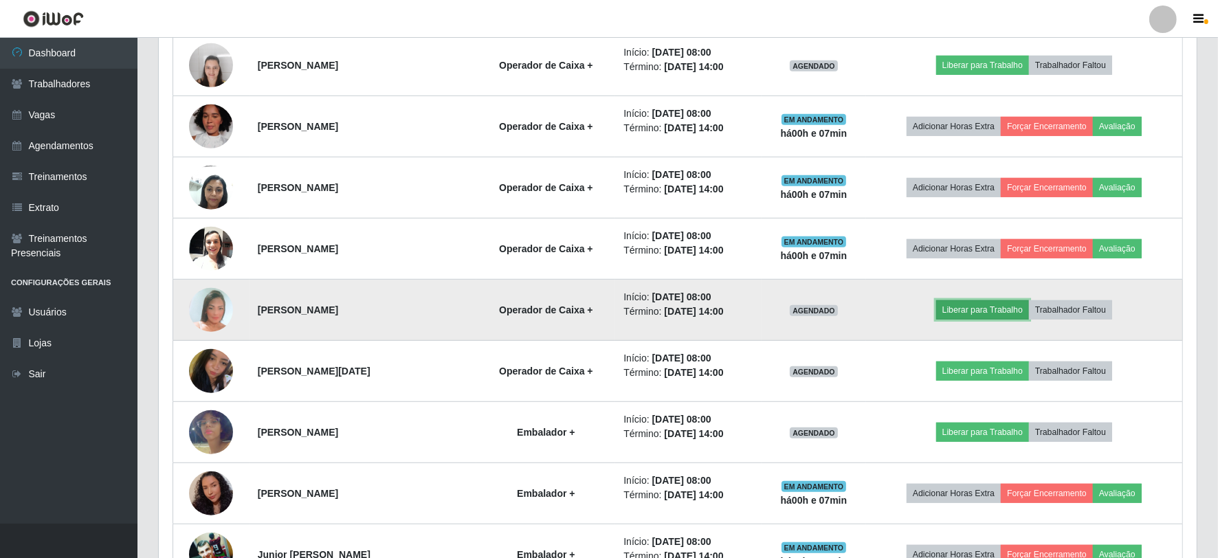
click at [985, 305] on button "Liberar para Trabalho" at bounding box center [983, 309] width 93 height 19
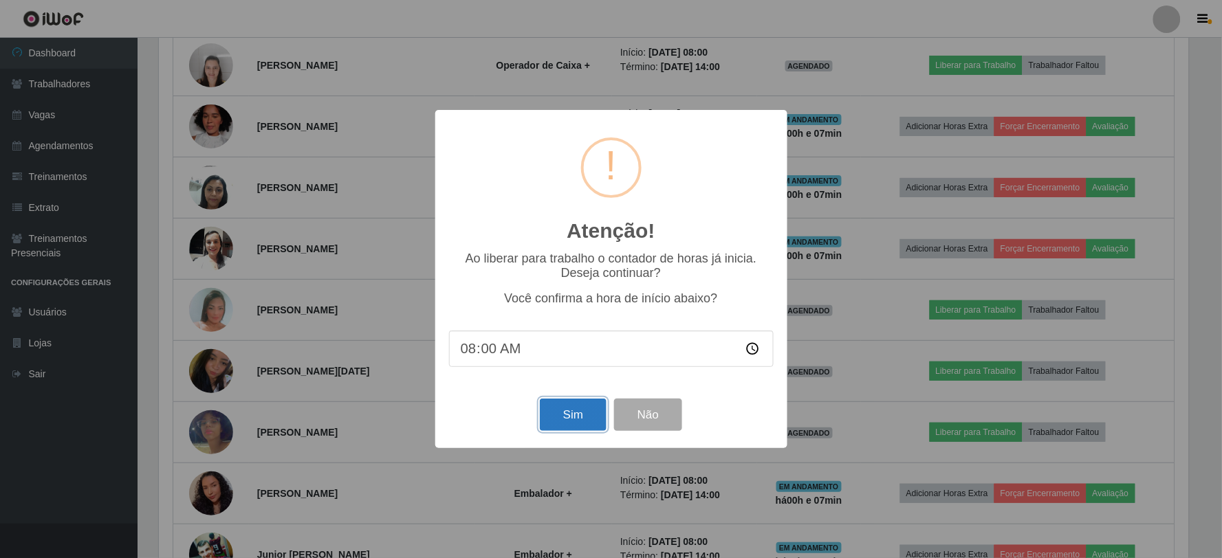
click at [562, 414] on button "Sim" at bounding box center [573, 415] width 67 height 32
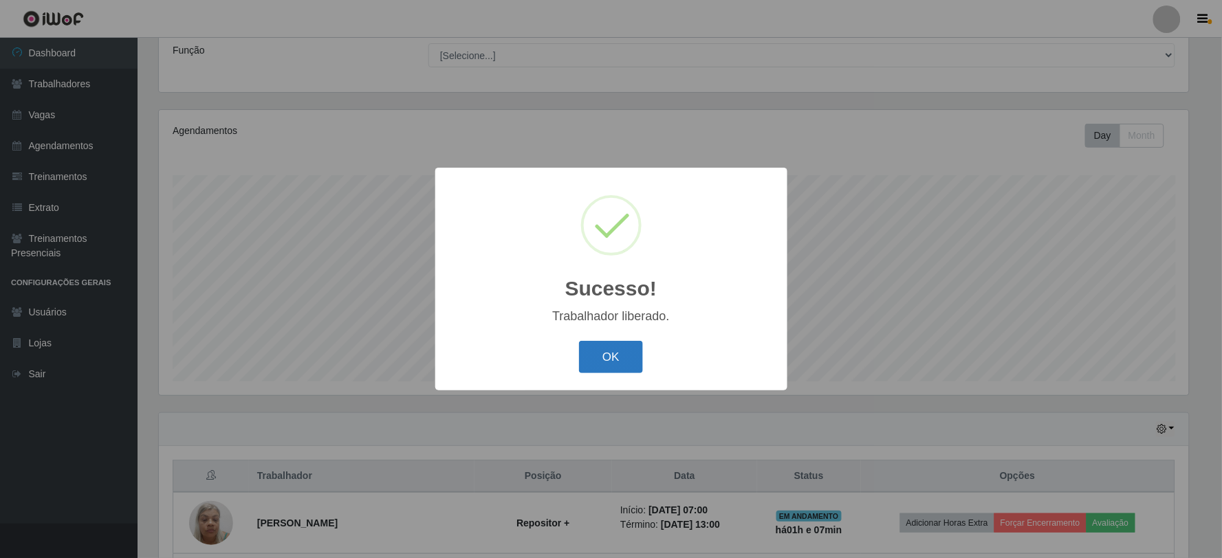
click at [619, 354] on button "OK" at bounding box center [611, 357] width 64 height 32
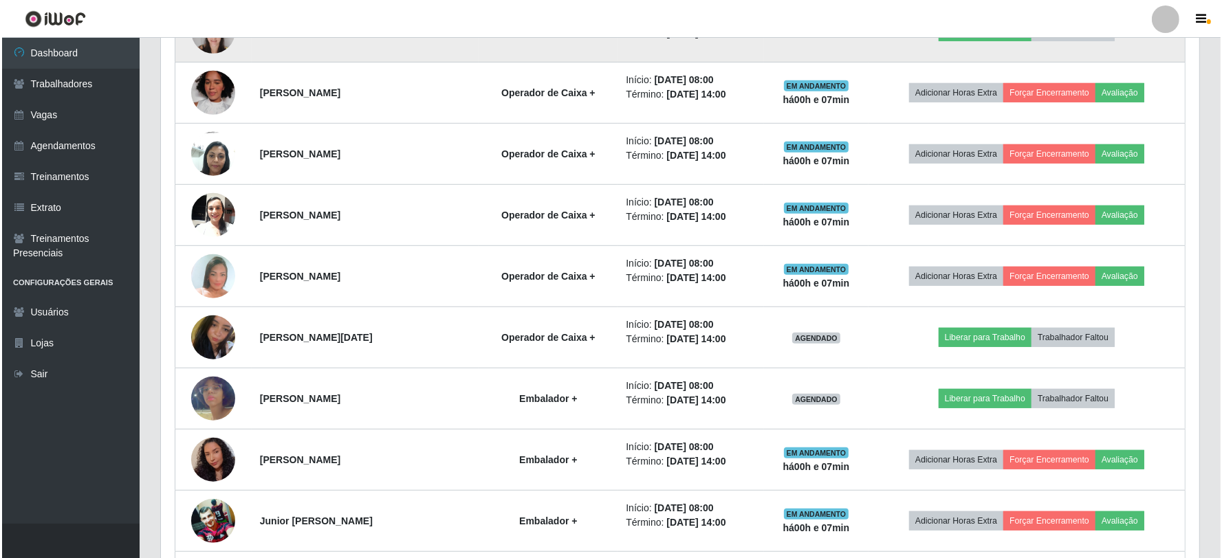
scroll to position [950, 0]
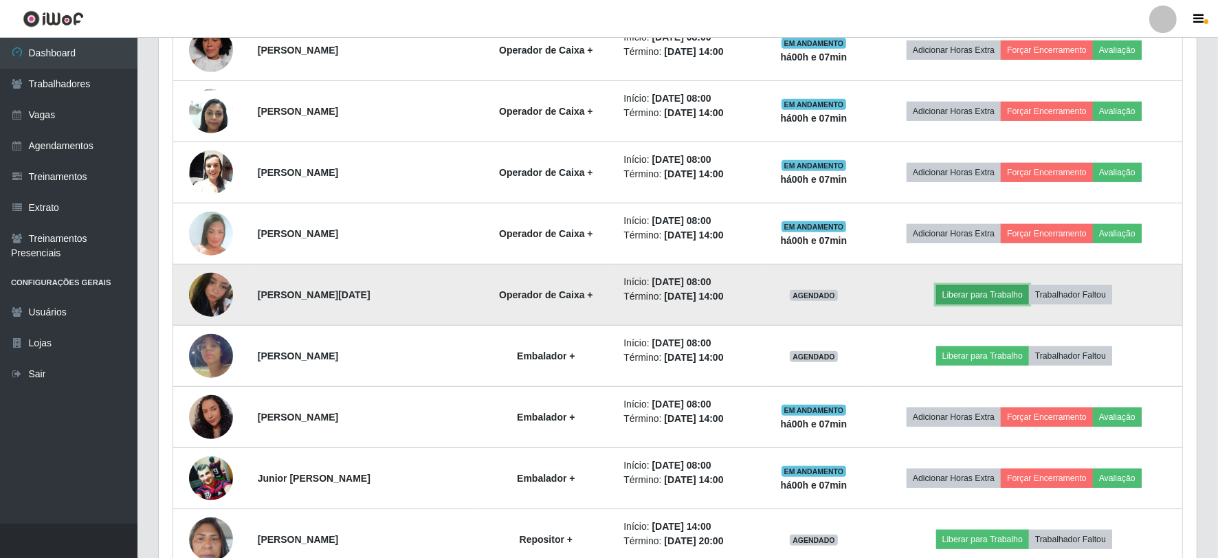
click at [980, 291] on button "Liberar para Trabalho" at bounding box center [983, 294] width 93 height 19
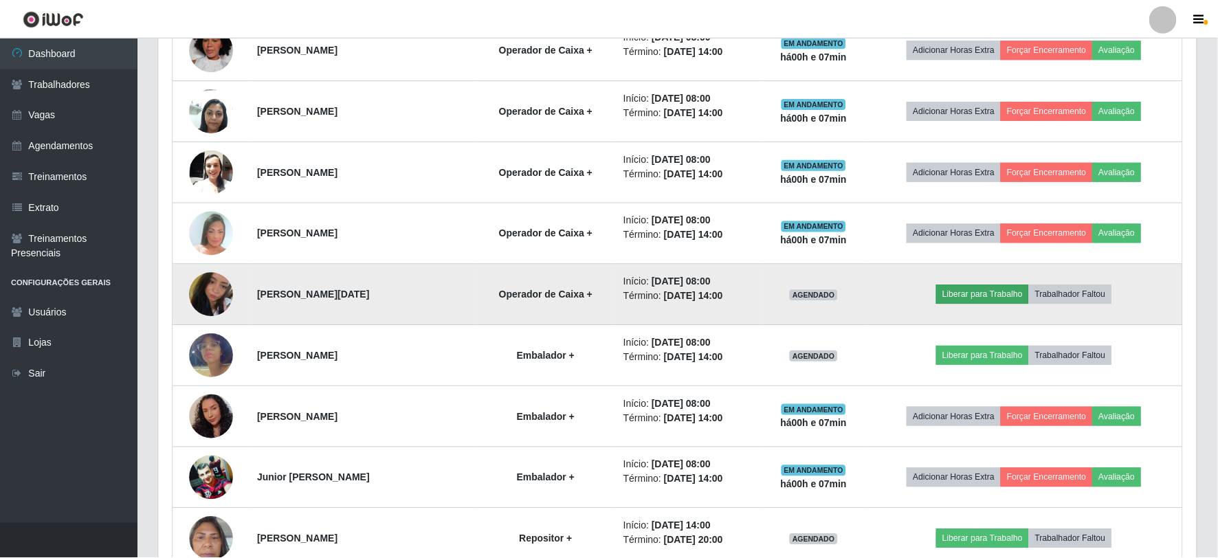
scroll to position [285, 1029]
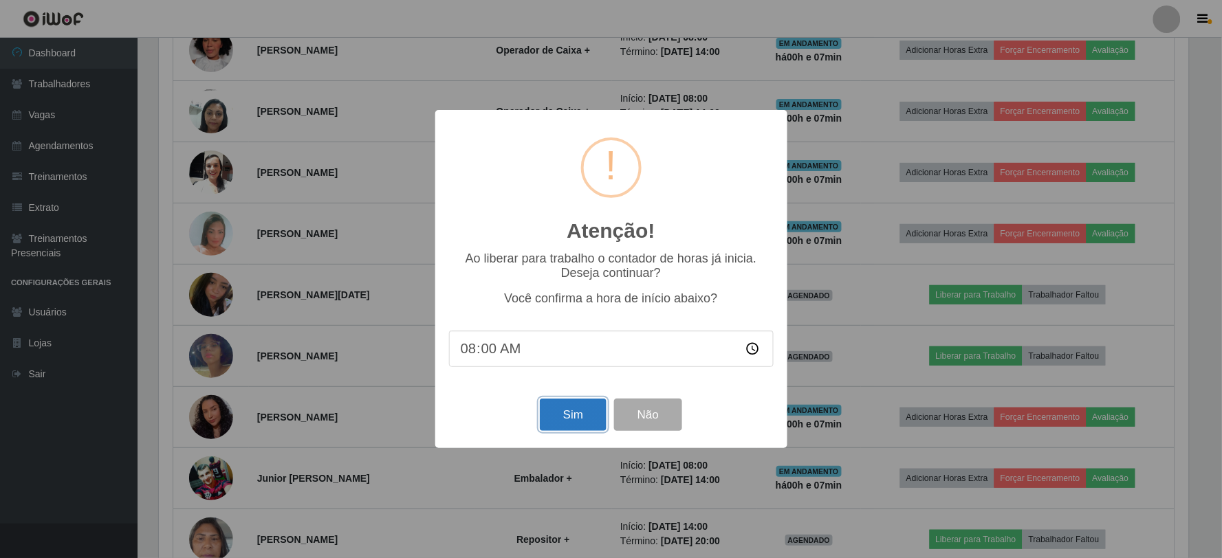
click at [569, 410] on button "Sim" at bounding box center [573, 415] width 67 height 32
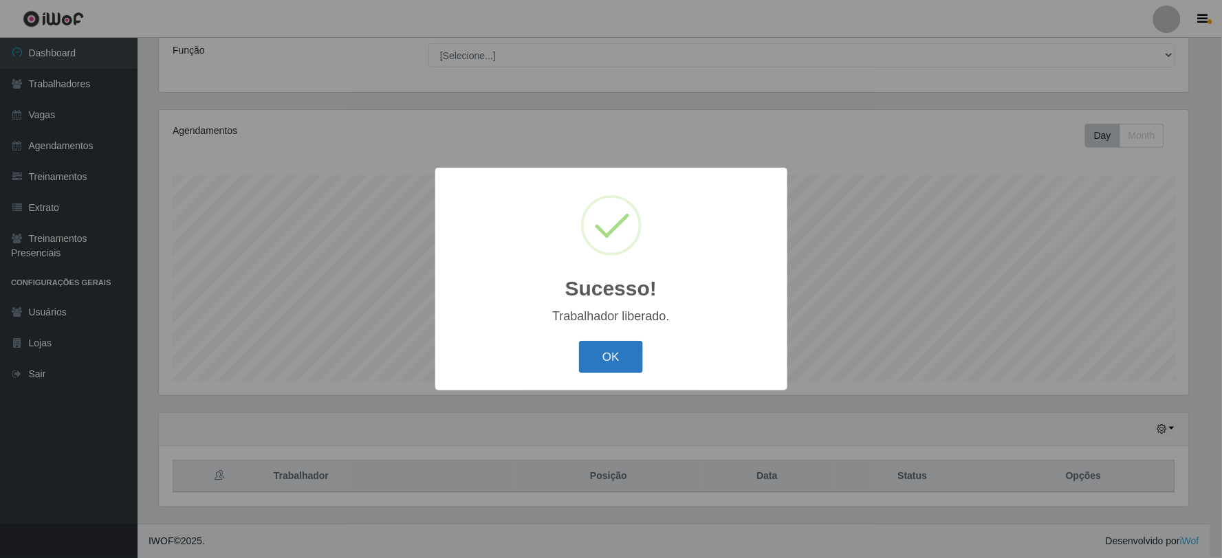
click at [589, 358] on button "OK" at bounding box center [611, 357] width 64 height 32
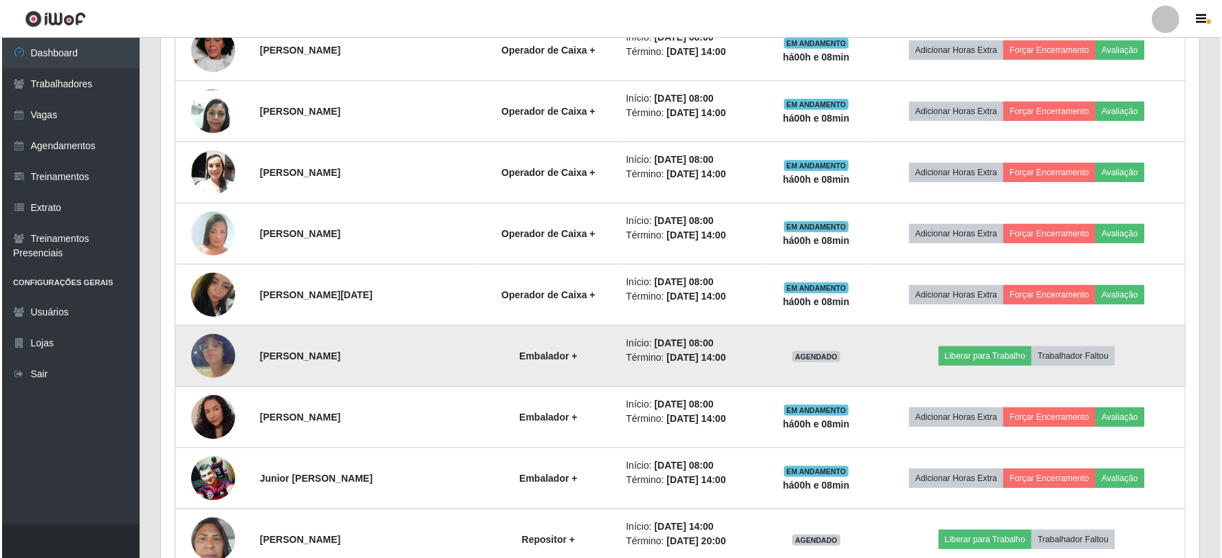
scroll to position [1027, 0]
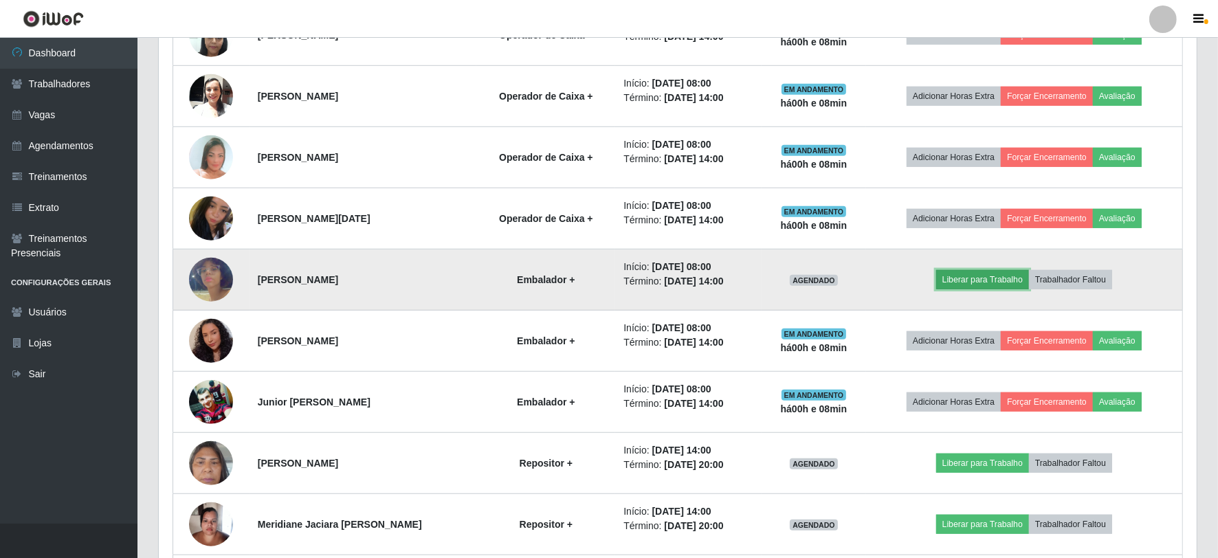
click at [992, 280] on button "Liberar para Trabalho" at bounding box center [983, 279] width 93 height 19
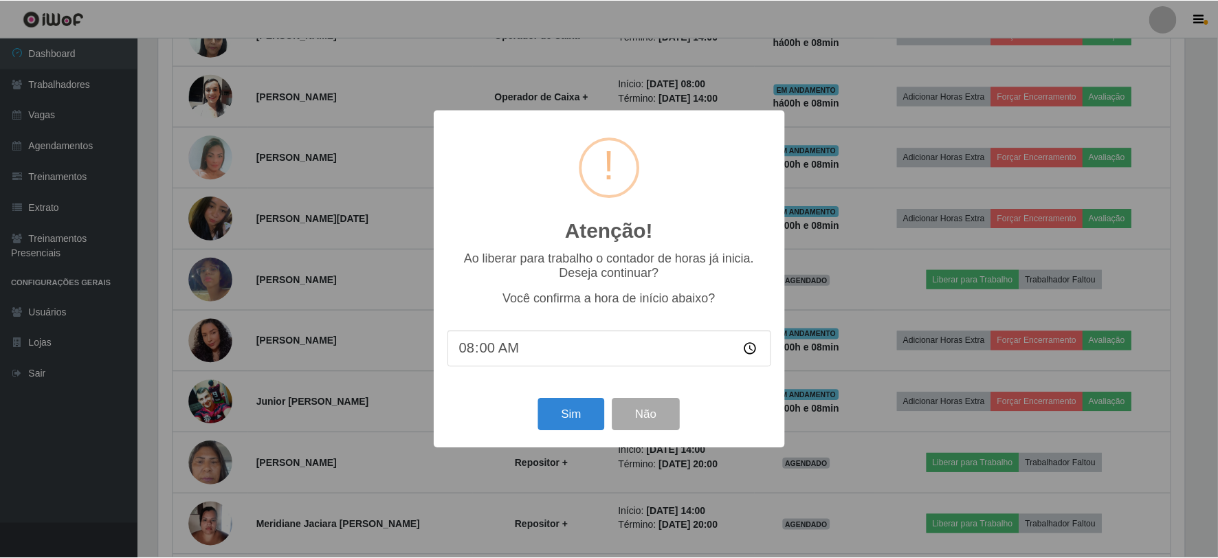
scroll to position [285, 1029]
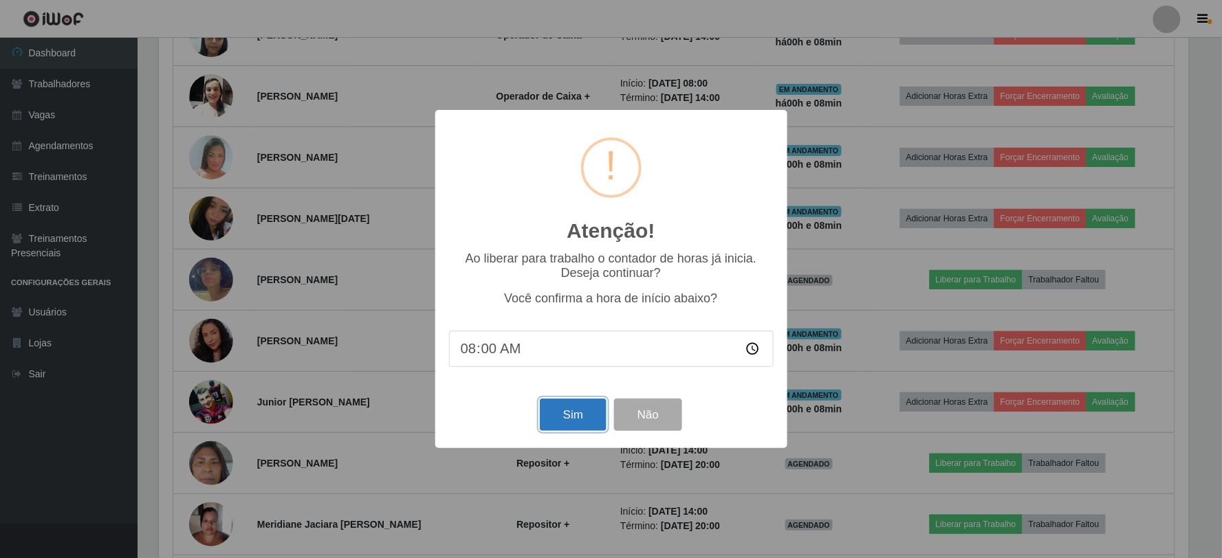
click at [556, 418] on button "Sim" at bounding box center [573, 415] width 67 height 32
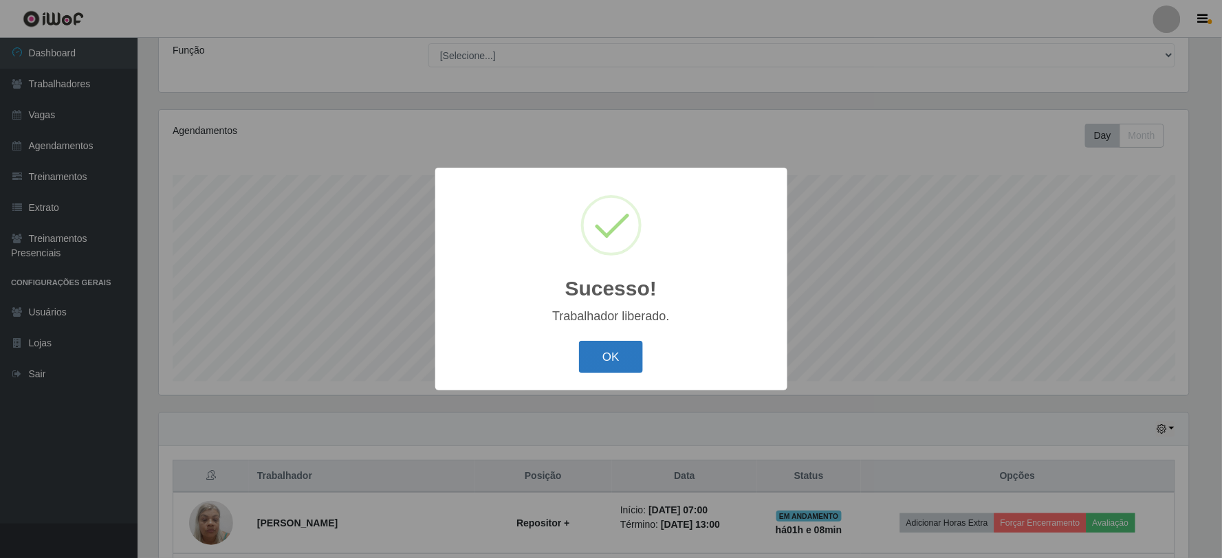
click at [617, 362] on button "OK" at bounding box center [611, 357] width 64 height 32
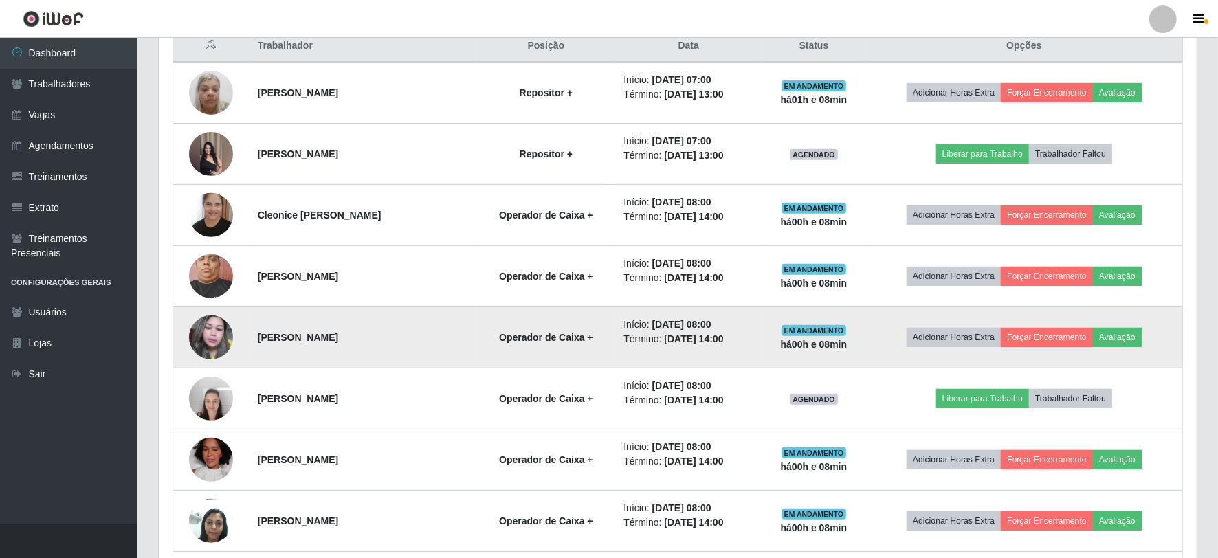
scroll to position [644, 0]
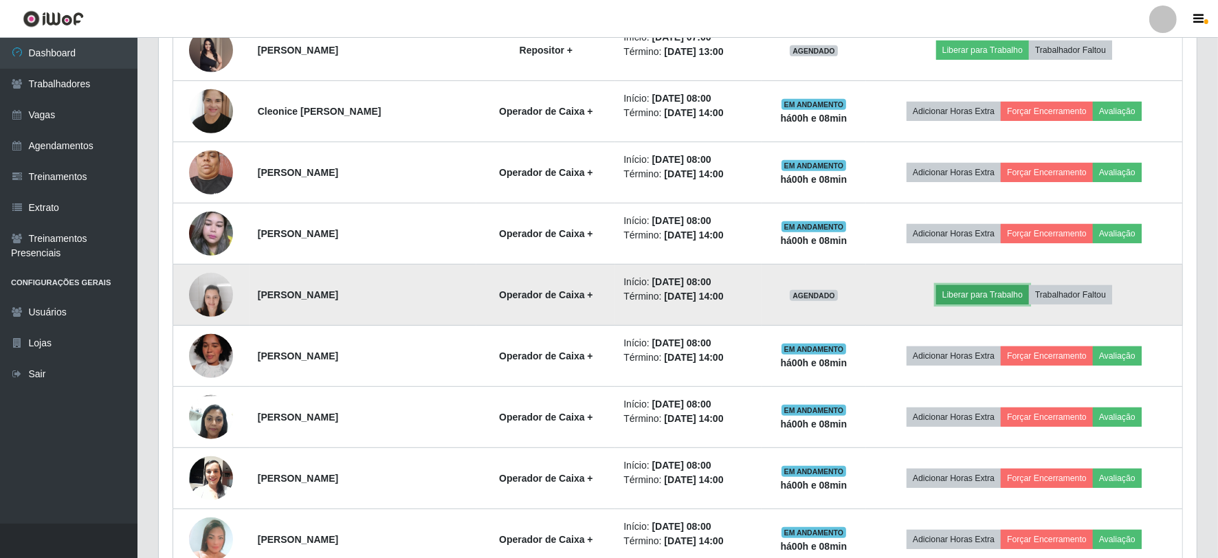
click at [981, 287] on button "Liberar para Trabalho" at bounding box center [983, 294] width 93 height 19
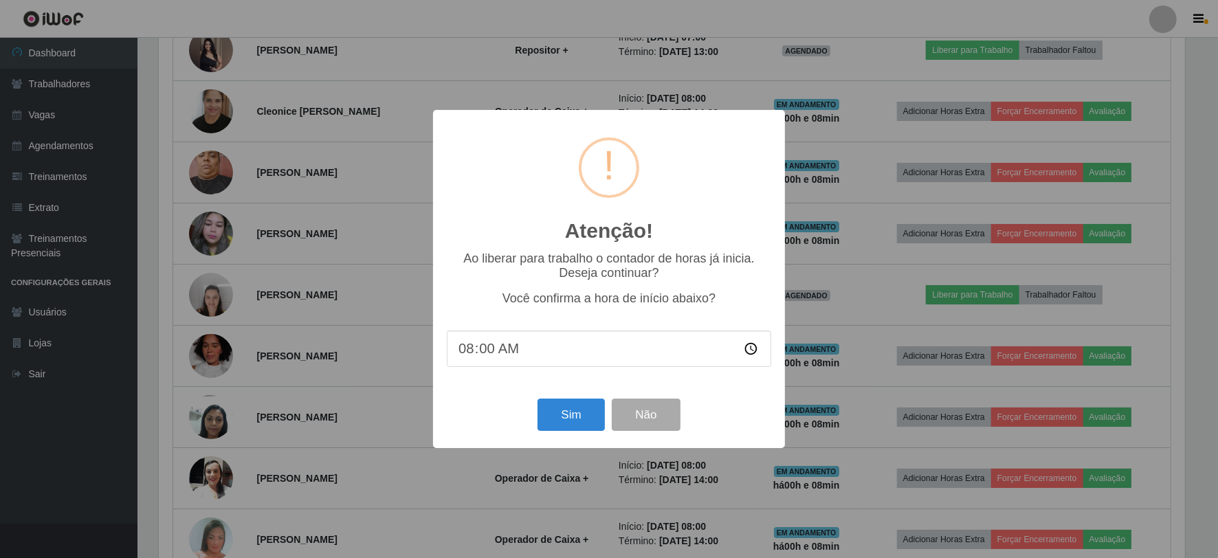
scroll to position [285, 1029]
click at [565, 416] on button "Sim" at bounding box center [573, 415] width 67 height 32
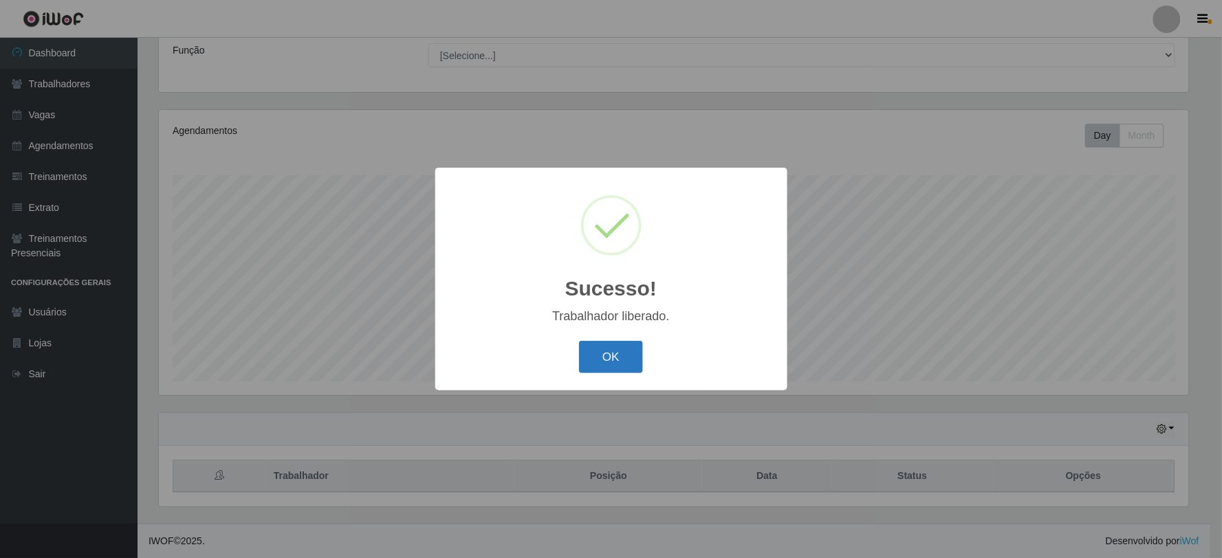
click at [602, 366] on button "OK" at bounding box center [611, 357] width 64 height 32
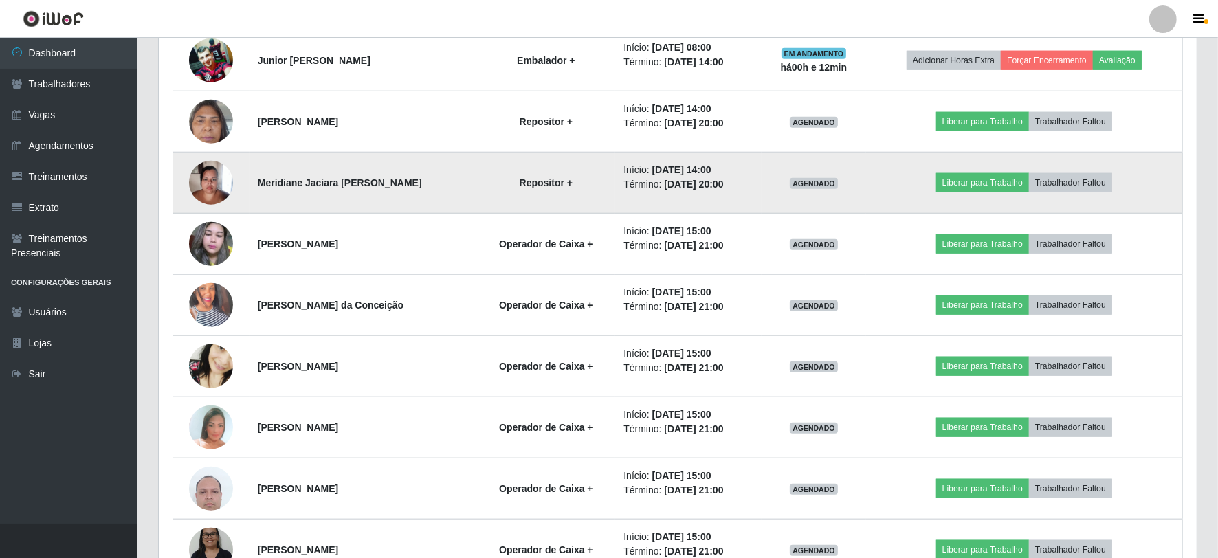
scroll to position [1427, 0]
